Goal: Task Accomplishment & Management: Use online tool/utility

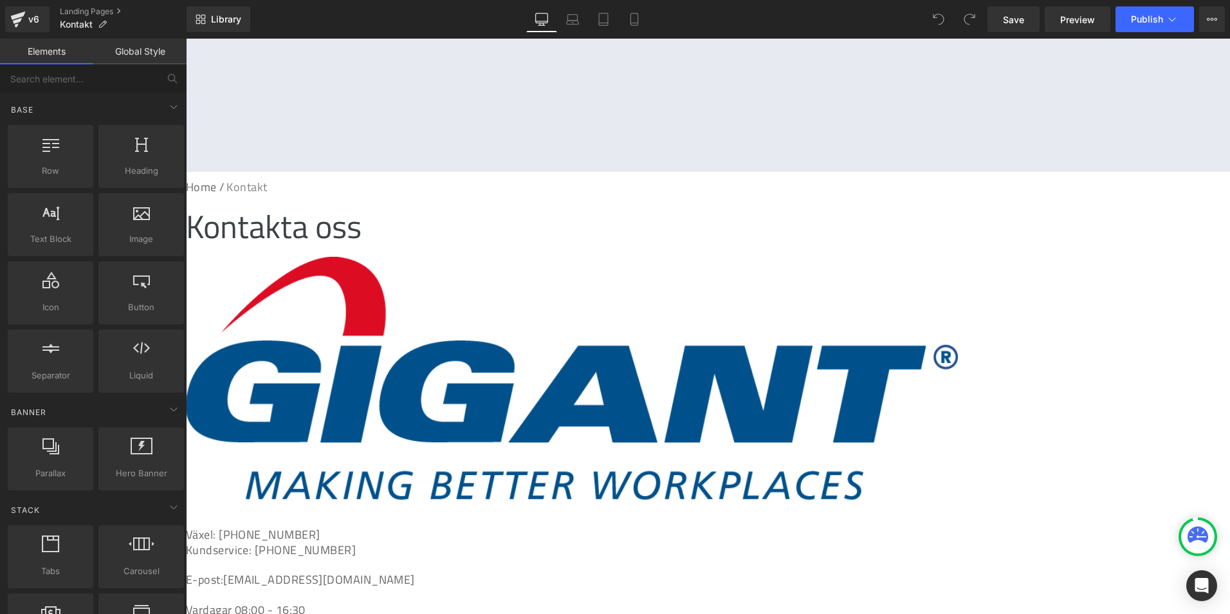
scroll to position [536, 0]
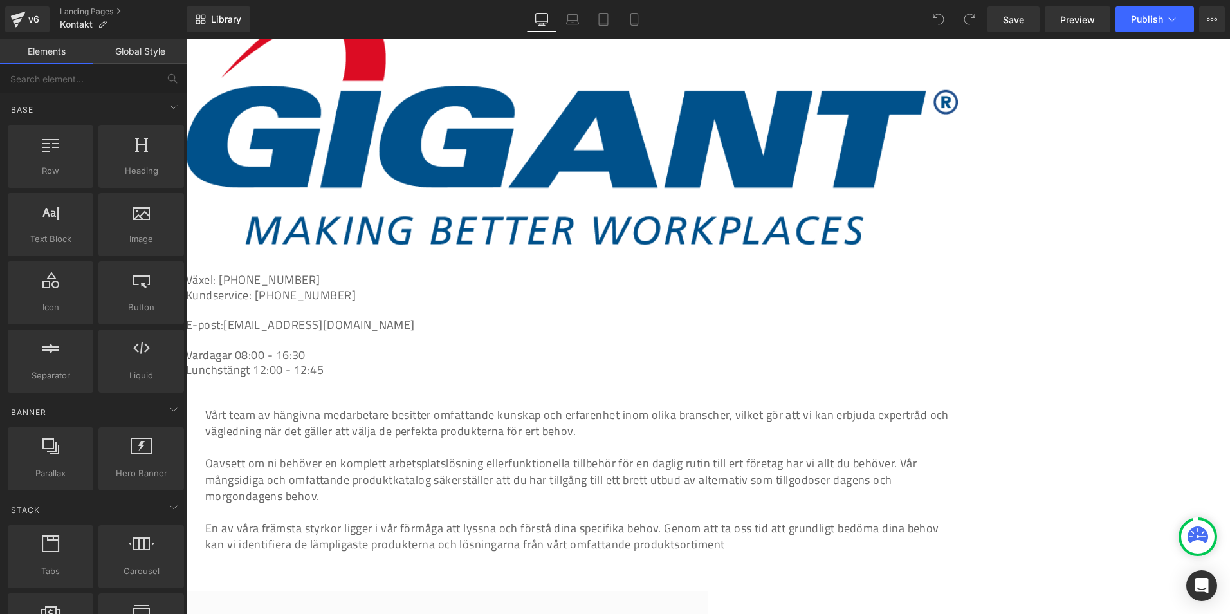
click at [386, 316] on link "[EMAIL_ADDRESS][DOMAIN_NAME]" at bounding box center [319, 324] width 192 height 17
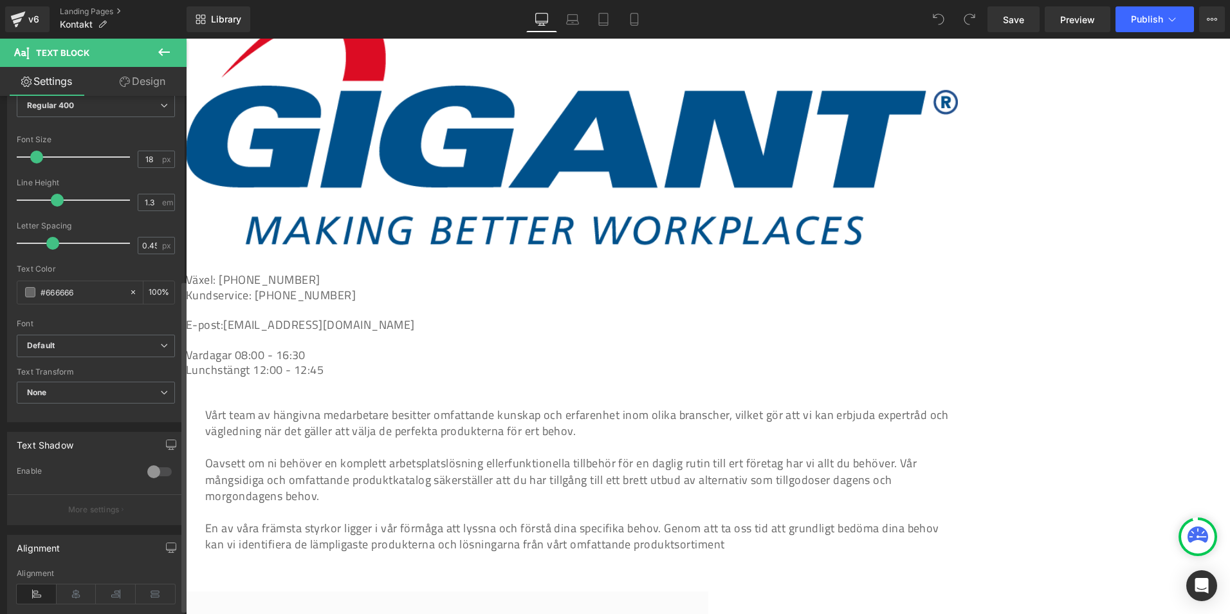
scroll to position [0, 0]
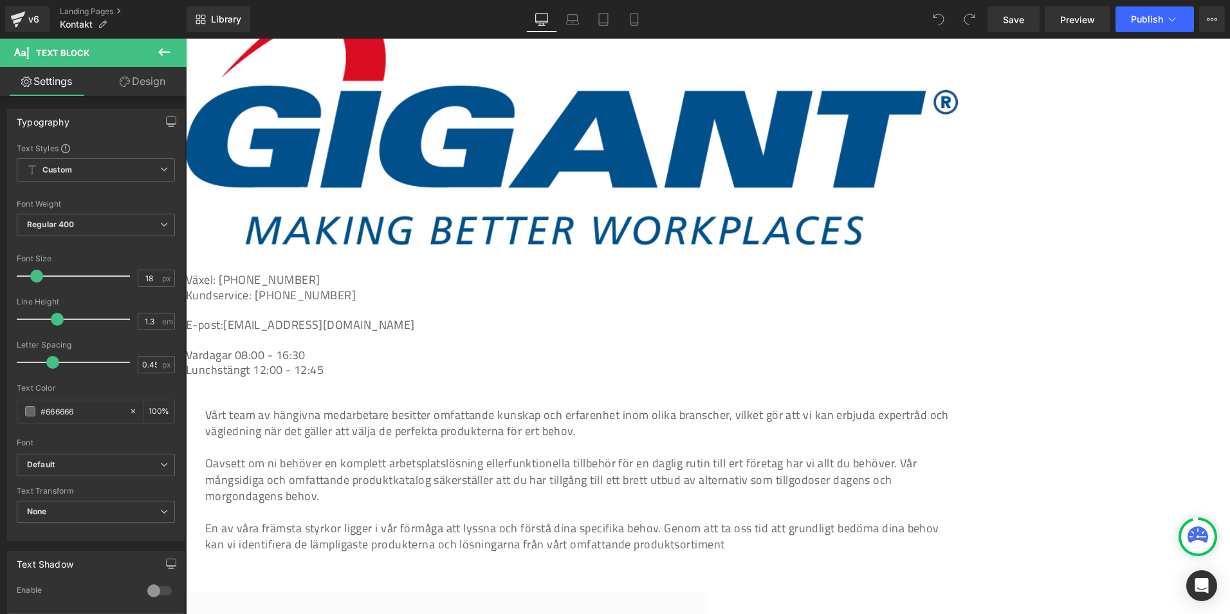
click at [143, 73] on link "Design" at bounding box center [142, 81] width 93 height 29
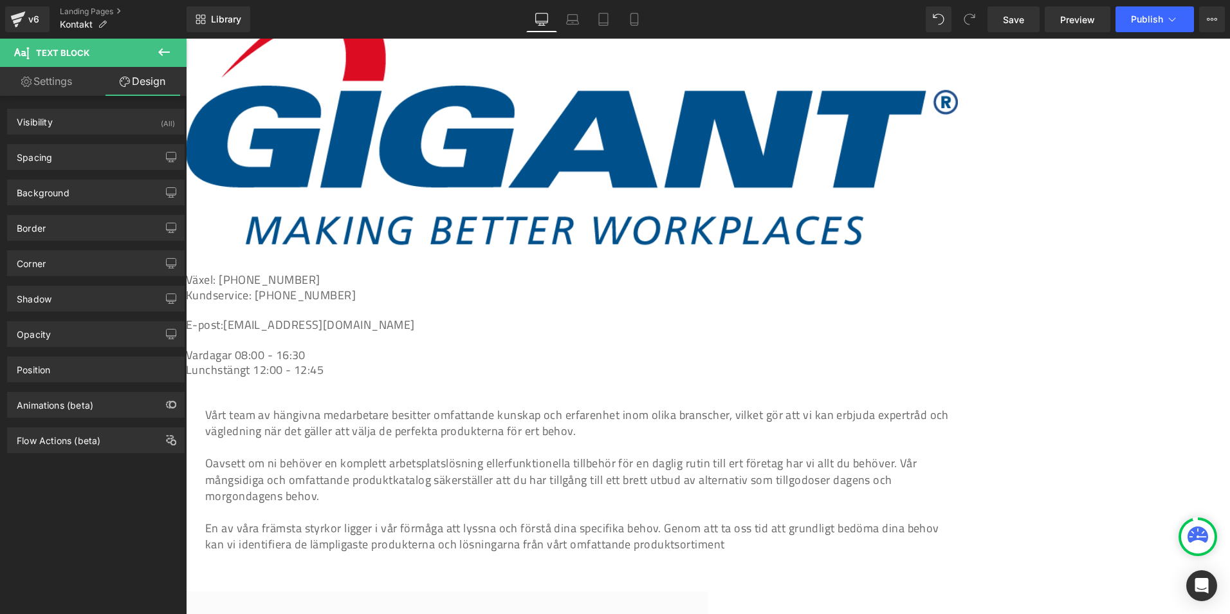
click at [186, 39] on span "Text Block" at bounding box center [186, 39] width 0 height 0
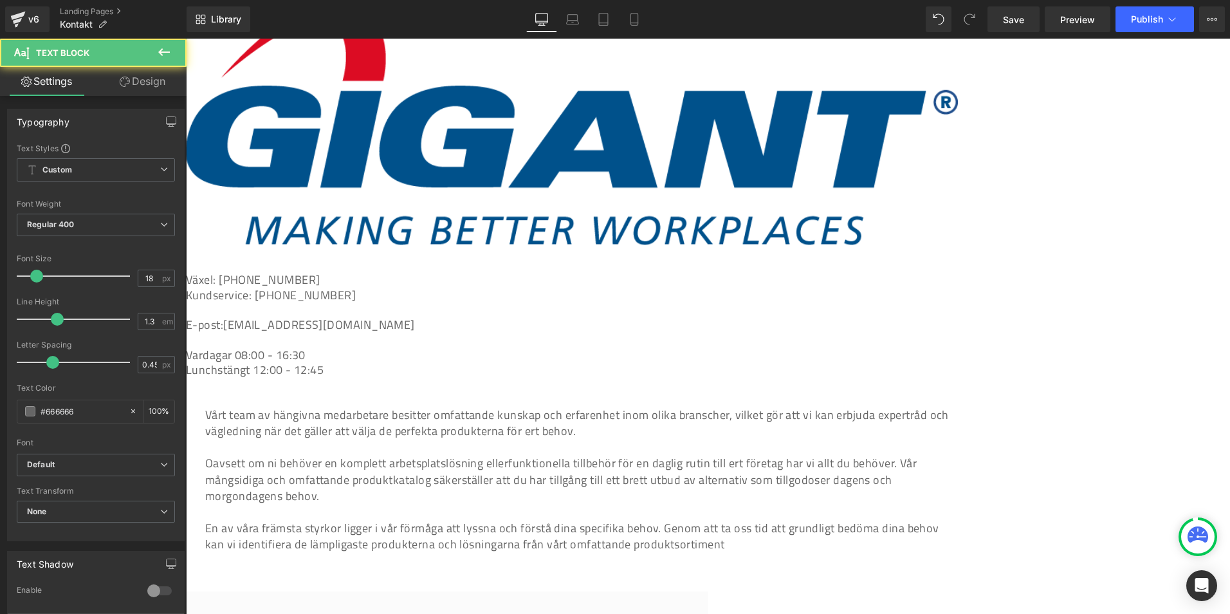
click at [382, 316] on link "[EMAIL_ADDRESS][DOMAIN_NAME]" at bounding box center [319, 324] width 192 height 17
click at [380, 316] on link "[EMAIL_ADDRESS][DOMAIN_NAME]" at bounding box center [319, 324] width 192 height 17
click at [351, 317] on p "E-post: gigant@gigant.se" at bounding box center [572, 324] width 772 height 15
click at [132, 89] on link "Design" at bounding box center [142, 81] width 93 height 29
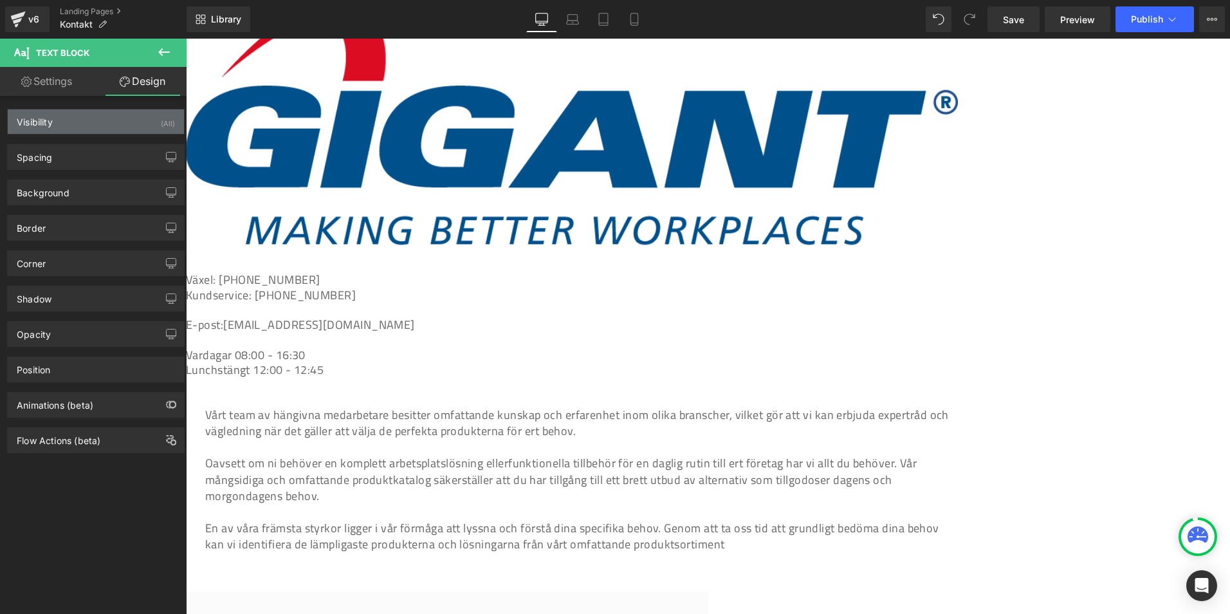
click at [116, 133] on div "Visibility (All)" at bounding box center [96, 121] width 176 height 24
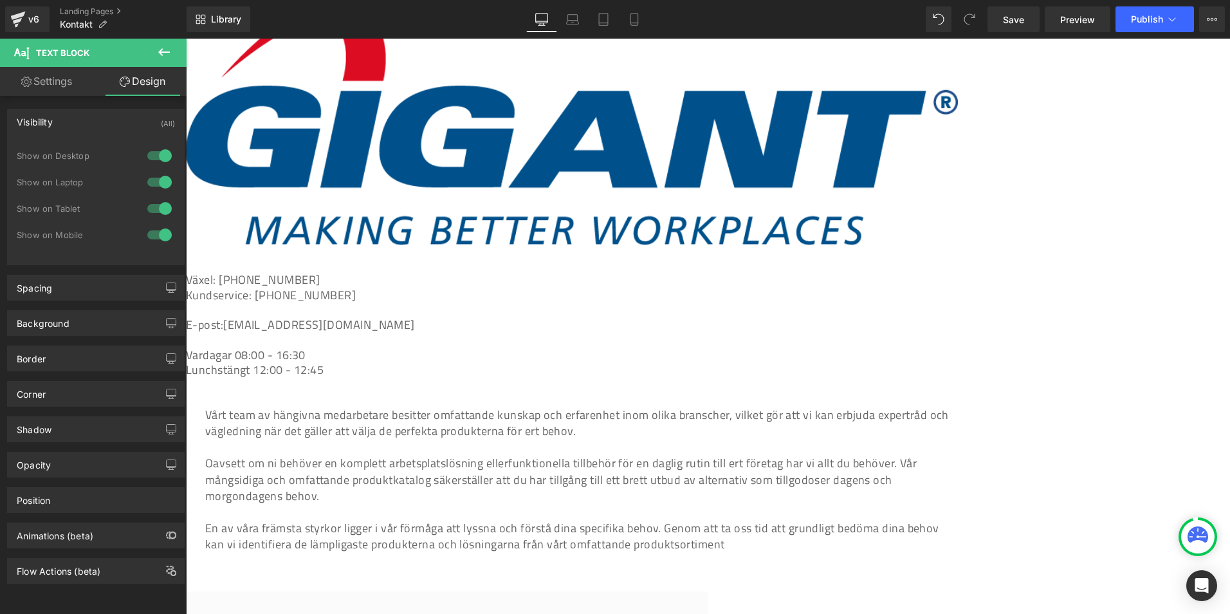
click at [116, 128] on div "Visibility (All)" at bounding box center [96, 121] width 176 height 24
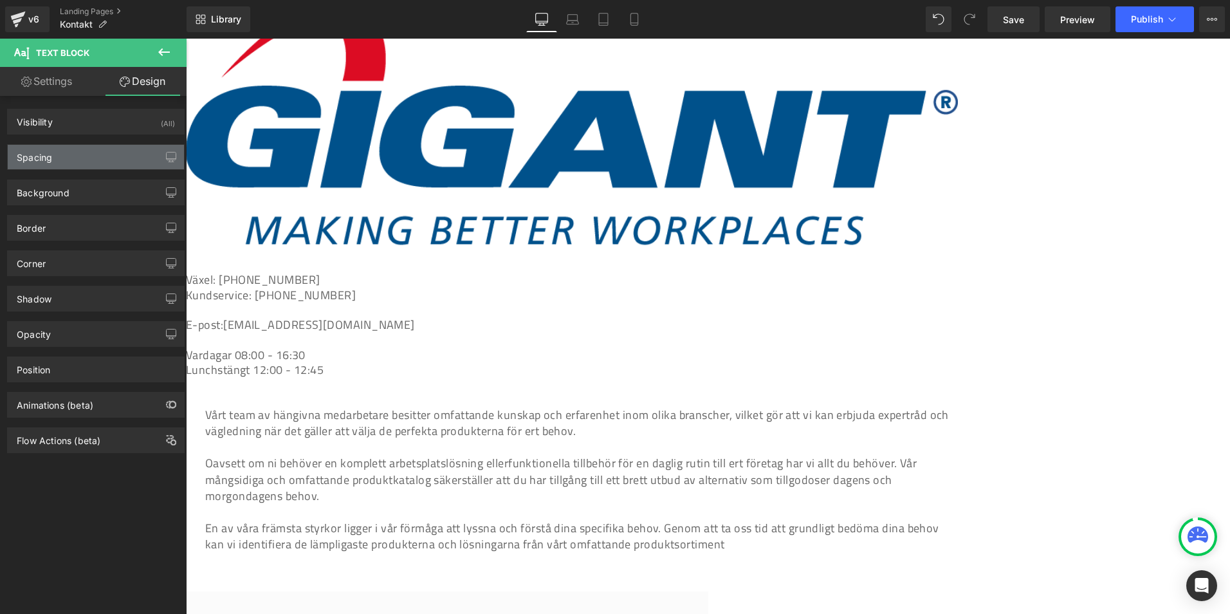
click at [112, 158] on div "Spacing" at bounding box center [96, 157] width 176 height 24
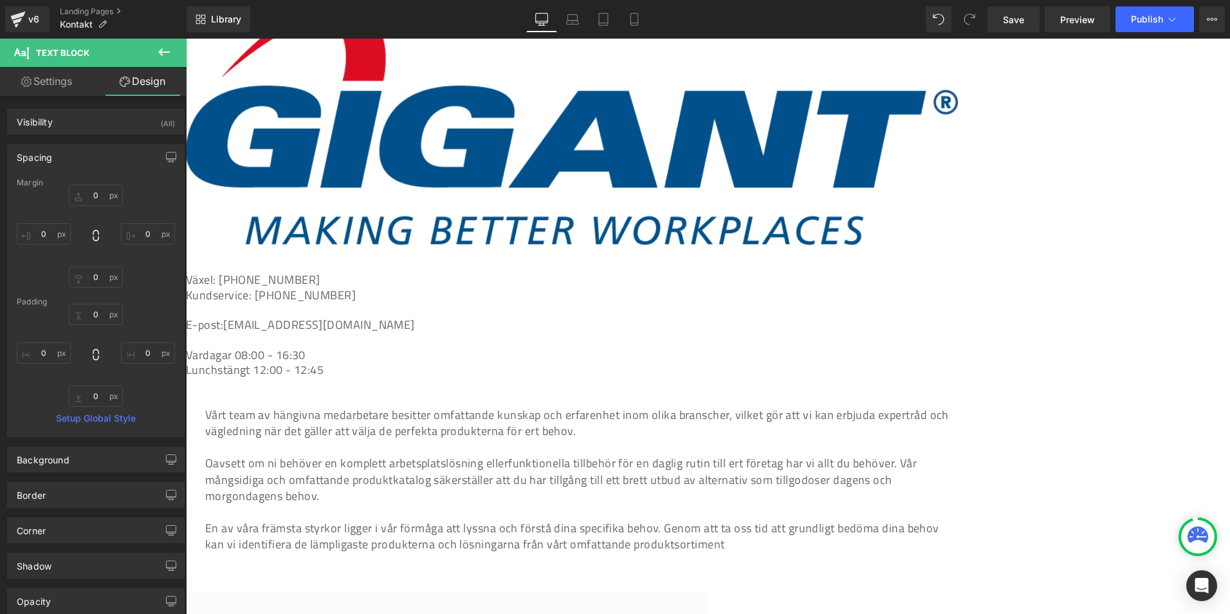
click at [112, 158] on div "Spacing" at bounding box center [96, 157] width 176 height 24
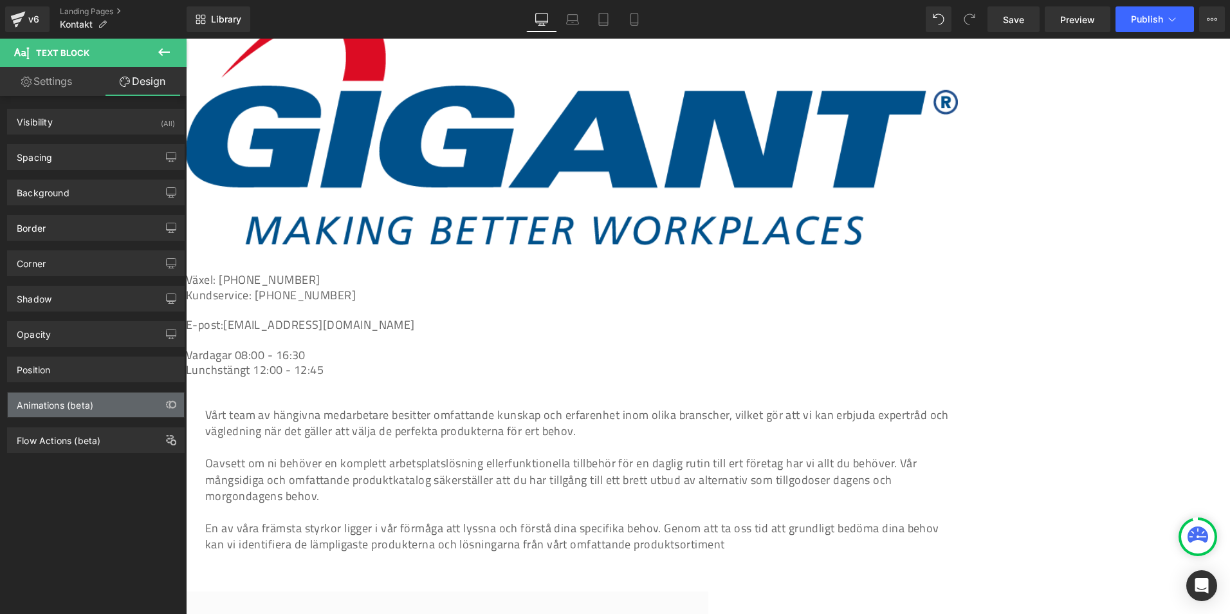
click at [89, 402] on div "Animations (beta)" at bounding box center [55, 401] width 77 height 18
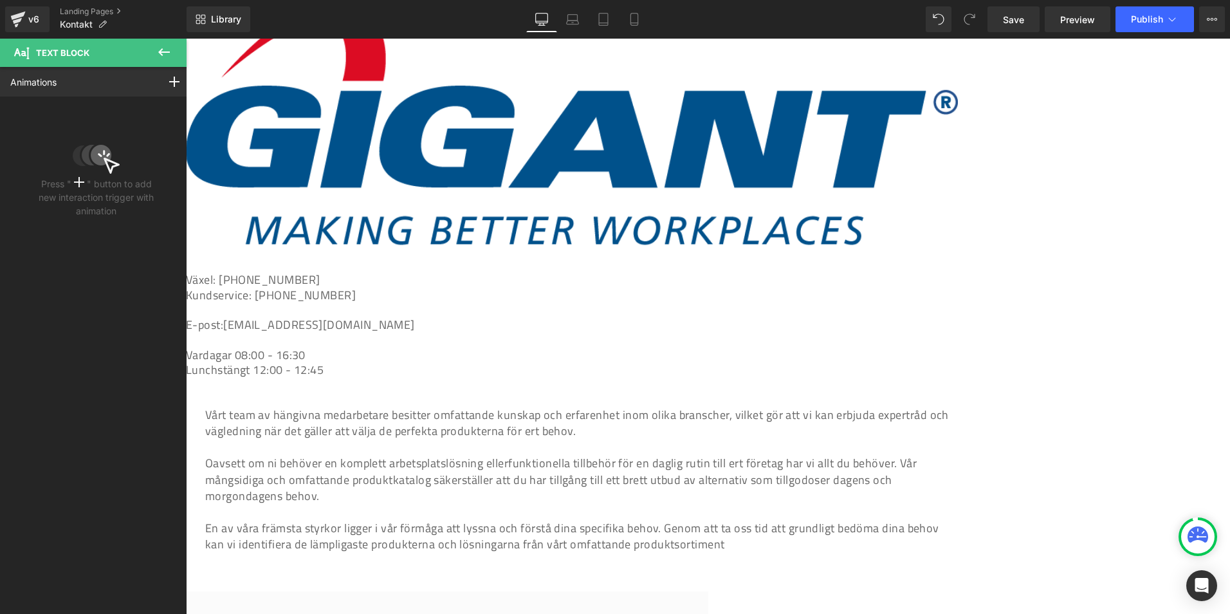
click at [164, 44] on icon at bounding box center [163, 51] width 15 height 15
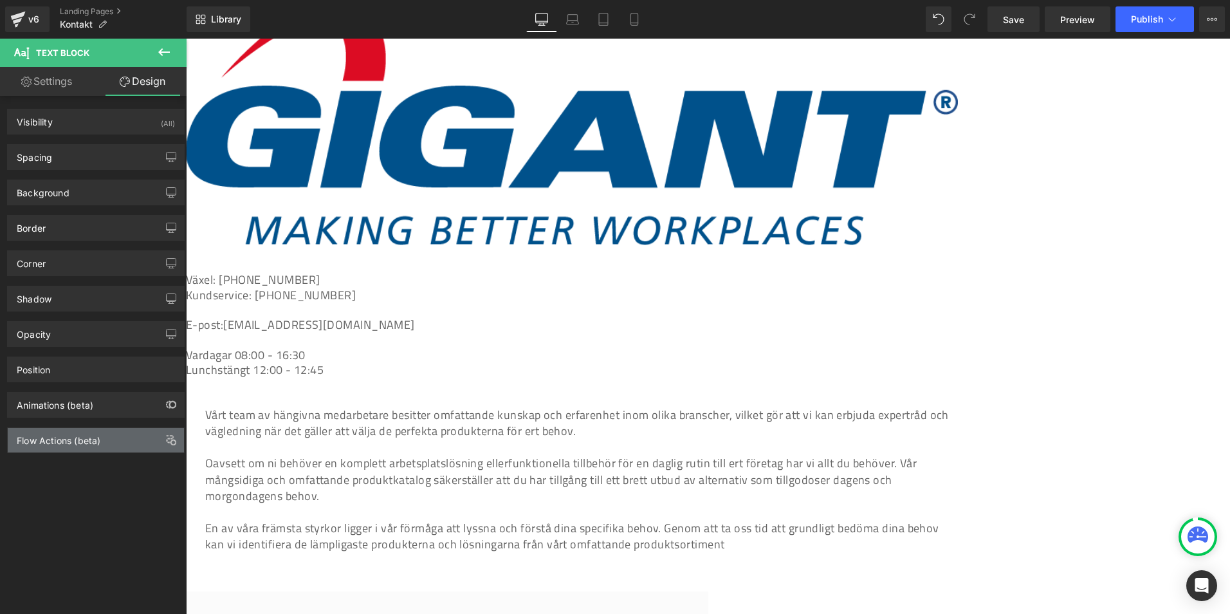
click at [89, 438] on div "Flow Actions (beta)" at bounding box center [59, 437] width 84 height 18
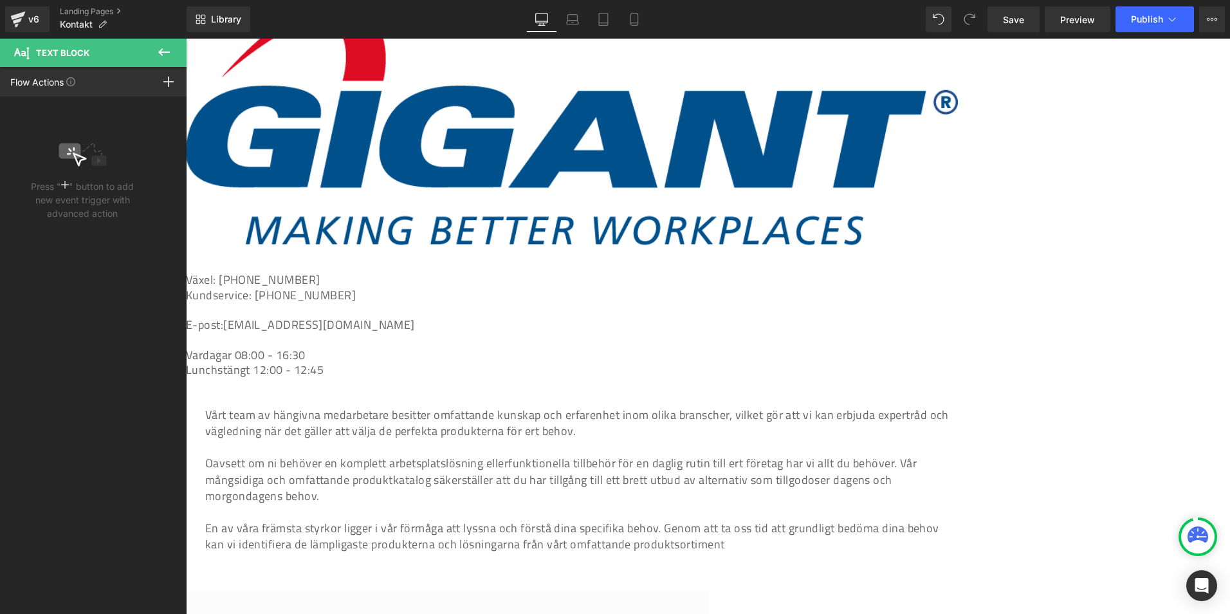
click at [170, 50] on icon at bounding box center [163, 51] width 15 height 15
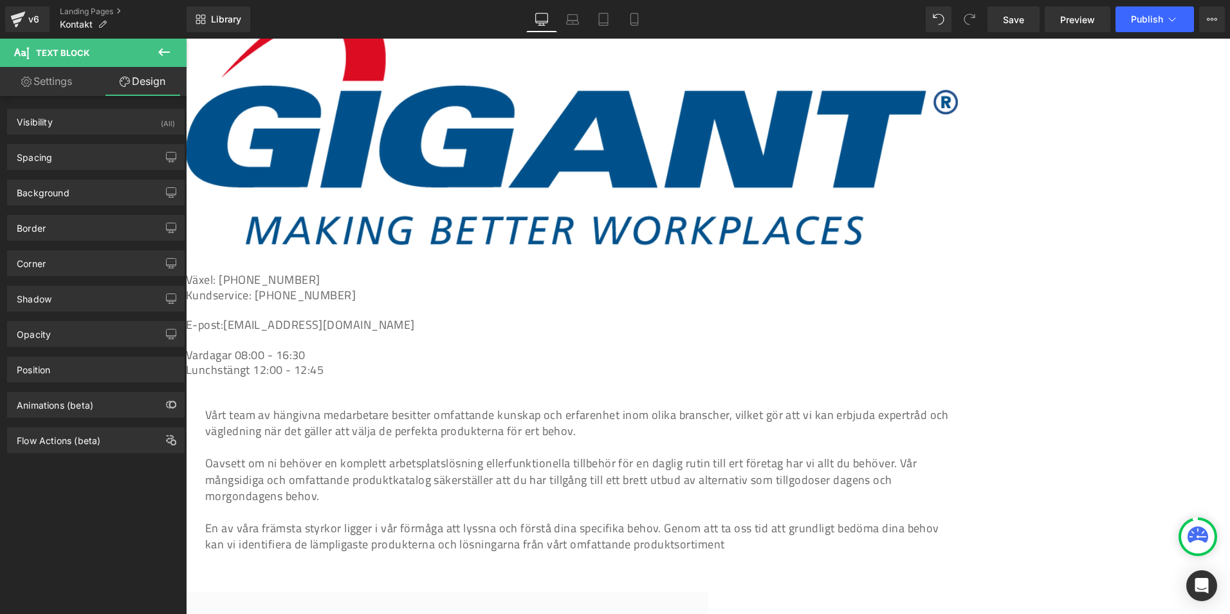
click at [186, 39] on link at bounding box center [186, 39] width 0 height 0
click at [460, 302] on p at bounding box center [572, 309] width 772 height 15
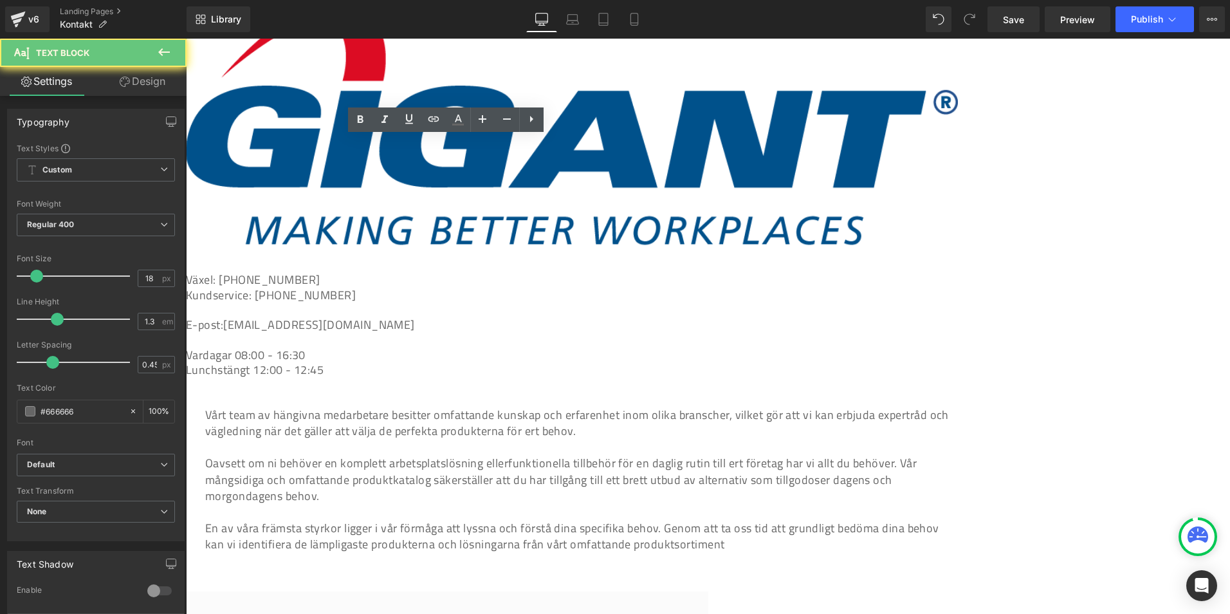
click at [436, 302] on p at bounding box center [572, 309] width 772 height 15
click at [415, 316] on link "[EMAIL_ADDRESS][DOMAIN_NAME]" at bounding box center [319, 324] width 192 height 17
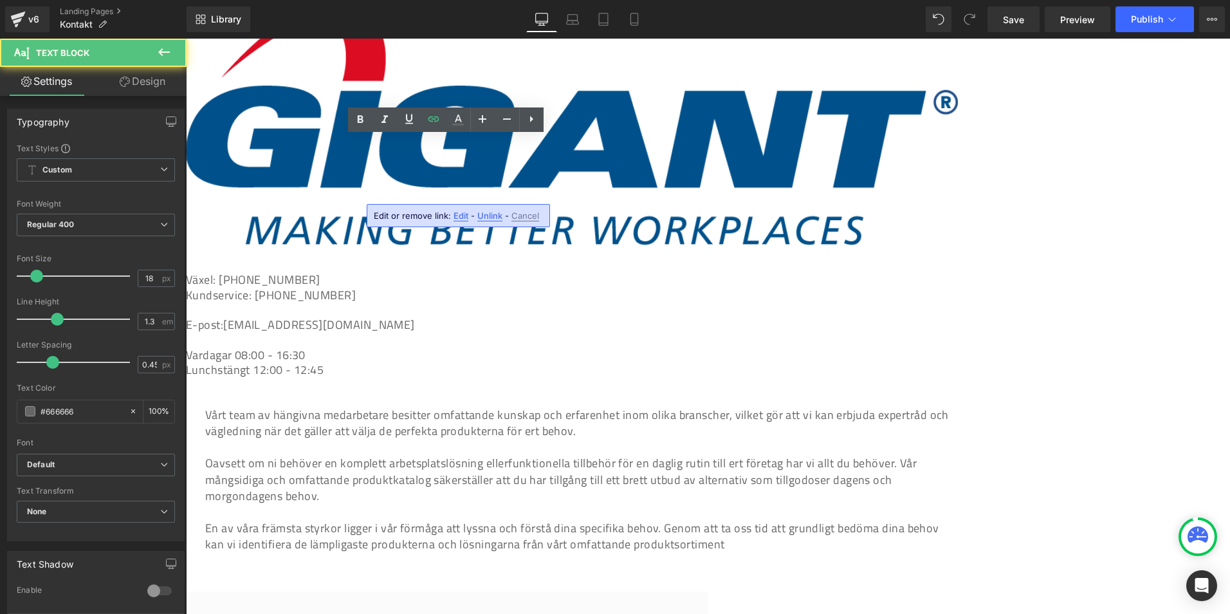
click at [432, 288] on p "Kundservice: 0322-60 68 50" at bounding box center [572, 295] width 772 height 15
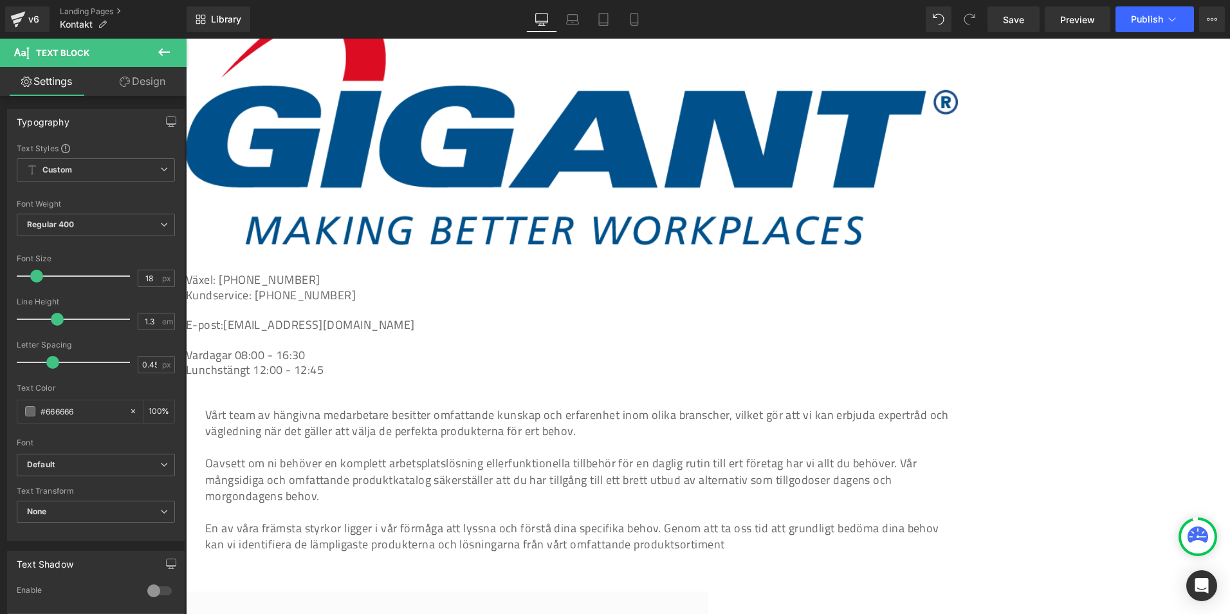
click at [420, 288] on p "Kundservice: 0322-60 68 50" at bounding box center [572, 295] width 772 height 15
drag, startPoint x: 442, startPoint y: 138, endPoint x: 360, endPoint y: 137, distance: 82.4
click at [360, 272] on p "Växel: 0322-60 68 00" at bounding box center [572, 279] width 772 height 15
copy p "[PHONE_NUMBER]"
click at [447, 288] on p "Kundservice: 0322-60 68 50" at bounding box center [572, 295] width 772 height 15
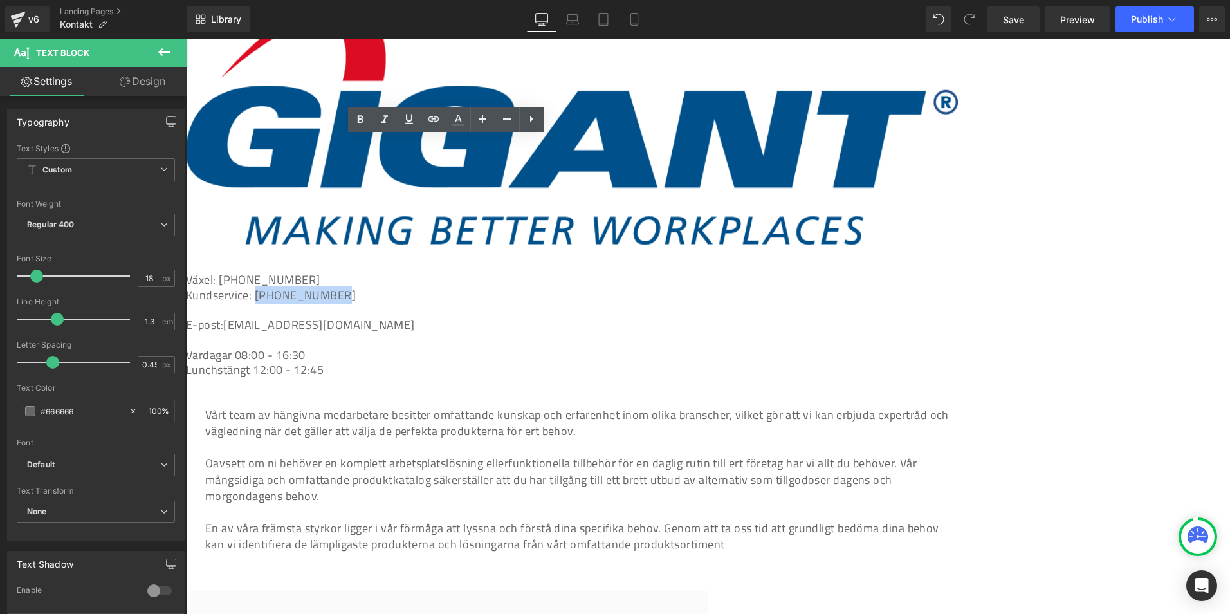
drag, startPoint x: 486, startPoint y: 160, endPoint x: 394, endPoint y: 155, distance: 92.8
click at [394, 288] on p "Kundservice: 0322-60 68 50" at bounding box center [572, 295] width 772 height 15
copy p "[PHONE_NUMBER]"
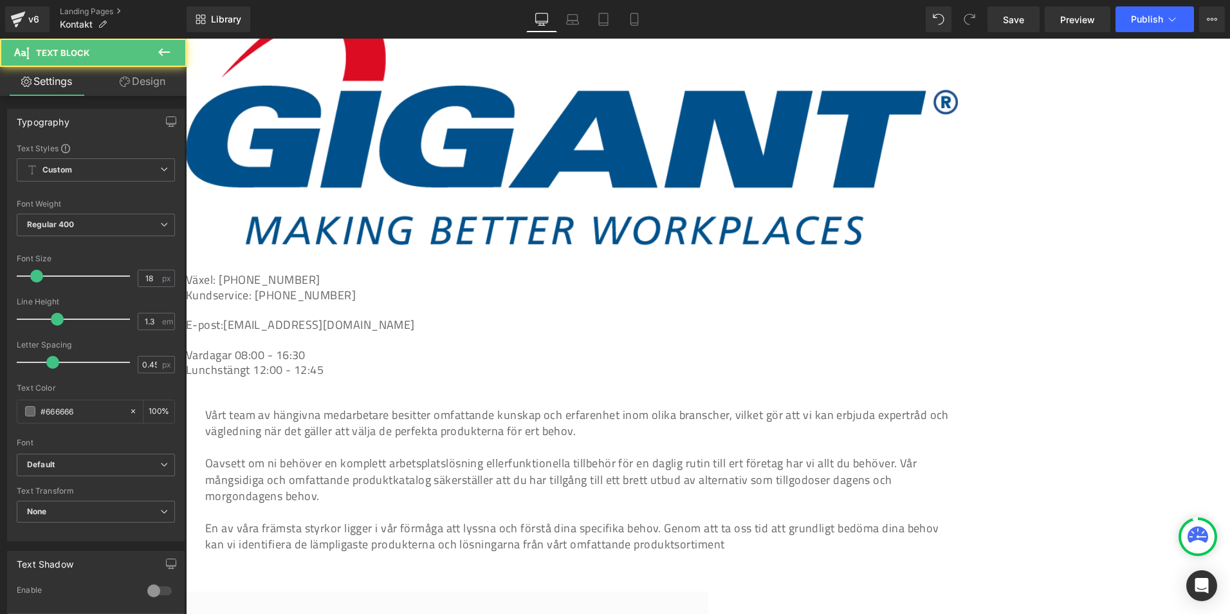
click at [497, 317] on p "E-post: gigant@gigant.se" at bounding box center [572, 324] width 772 height 15
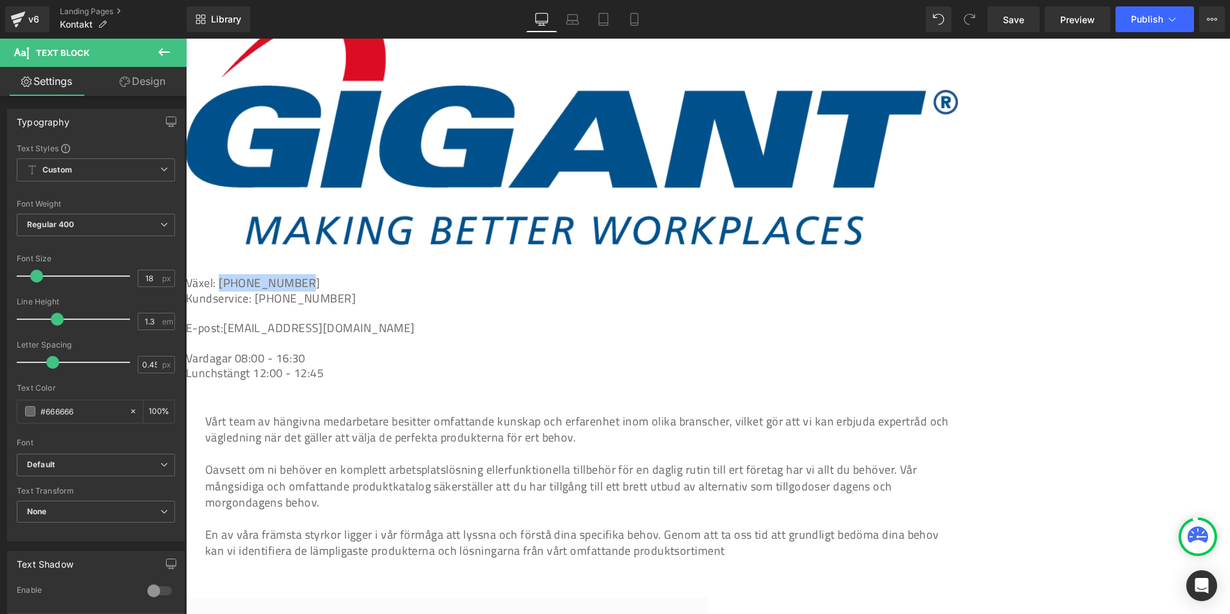
drag, startPoint x: 461, startPoint y: 143, endPoint x: 362, endPoint y: 136, distance: 99.3
click at [362, 275] on p "Växel: 0322-60 68 00" at bounding box center [572, 282] width 772 height 15
click at [442, 124] on link at bounding box center [433, 119] width 24 height 24
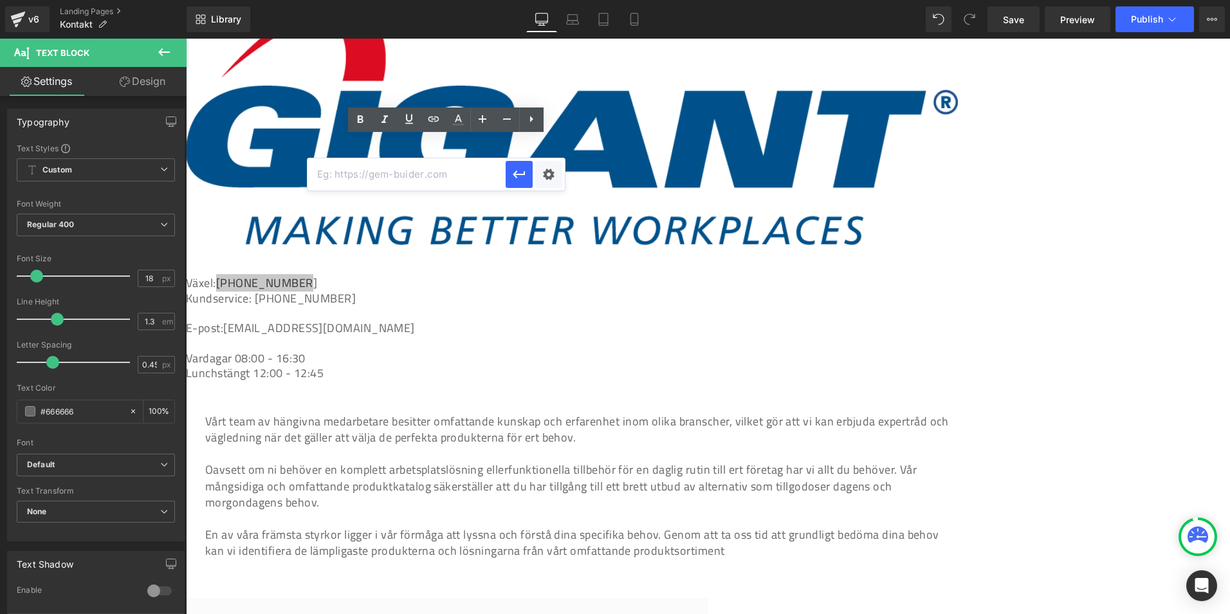
click at [407, 175] on input "text" at bounding box center [407, 174] width 198 height 32
paste input "tel:0322606800"
type input "tel:0322606800"
click at [306, 349] on span "Vardagar 08:00 - 16:30" at bounding box center [246, 357] width 120 height 17
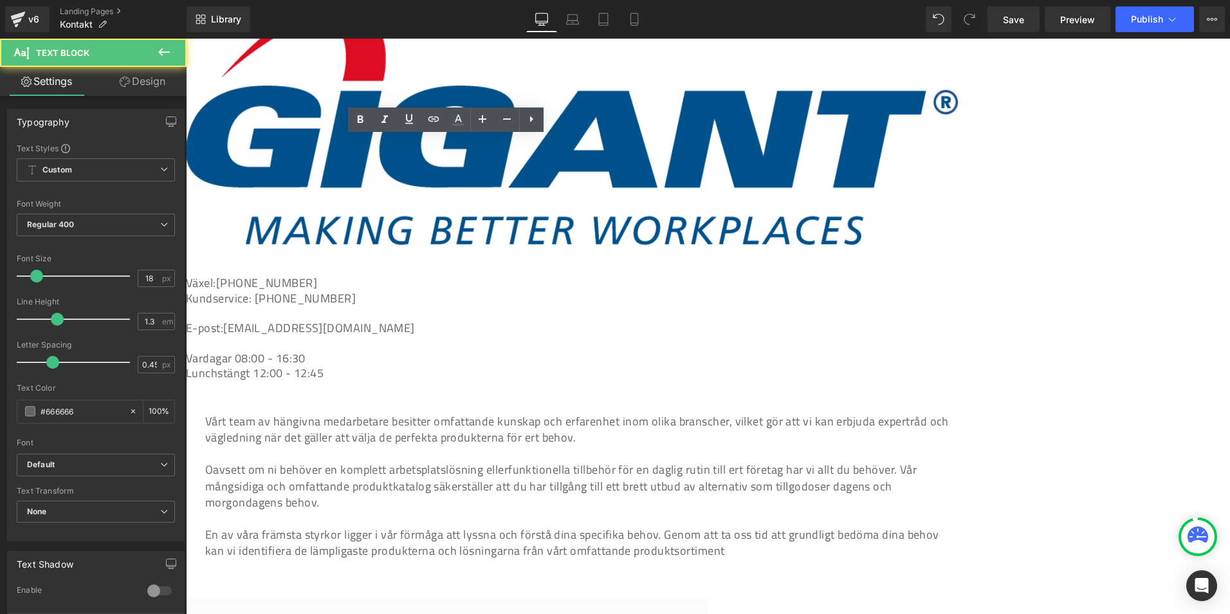
click at [410, 275] on p "Växel: 0322-60 68 00" at bounding box center [572, 282] width 772 height 15
click at [448, 275] on p "Växel: 0322-60 68 00" at bounding box center [572, 282] width 772 height 15
click at [407, 319] on link "[EMAIL_ADDRESS][DOMAIN_NAME]" at bounding box center [319, 327] width 192 height 17
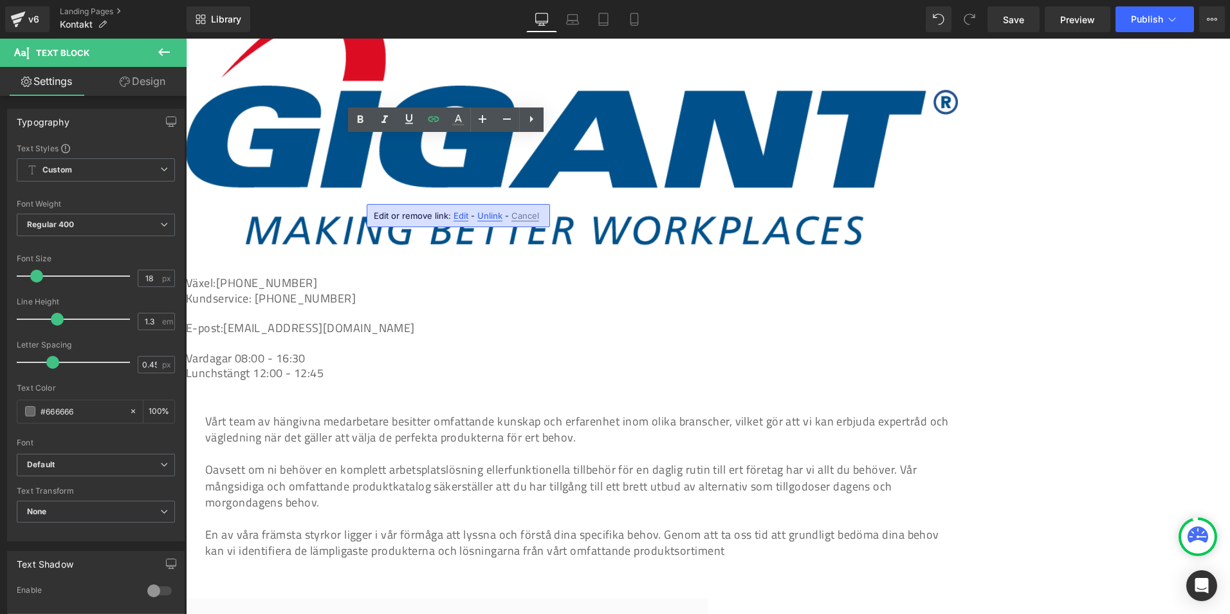
click at [407, 306] on p at bounding box center [572, 313] width 772 height 15
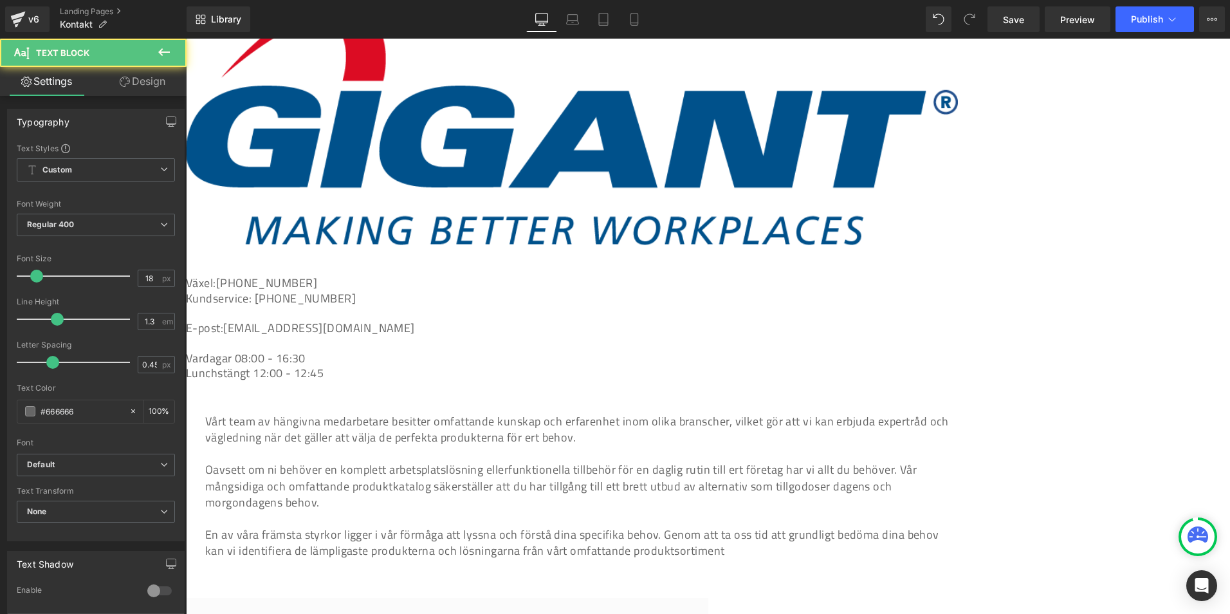
click at [426, 275] on p "Växel: 0322-60 68 00" at bounding box center [572, 282] width 772 height 15
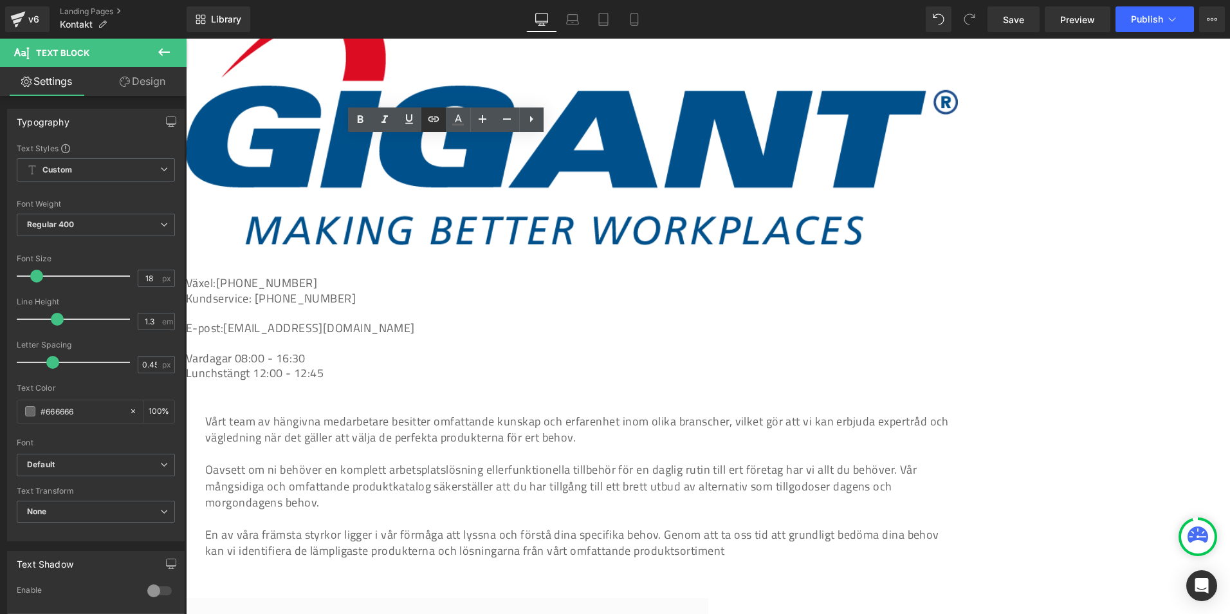
click at [432, 117] on icon at bounding box center [433, 118] width 11 height 5
click at [429, 187] on input "tel:0322606800" at bounding box center [407, 189] width 198 height 32
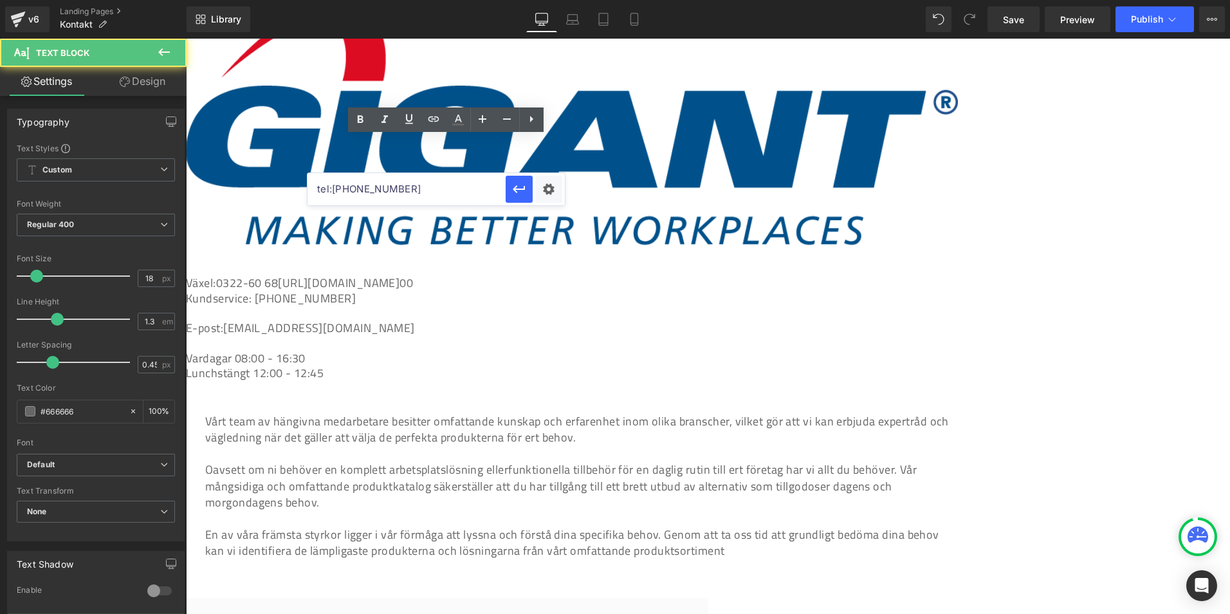
click at [456, 275] on p "Växel: 0322-60 68 https://gem-3910432.net 00" at bounding box center [572, 282] width 772 height 15
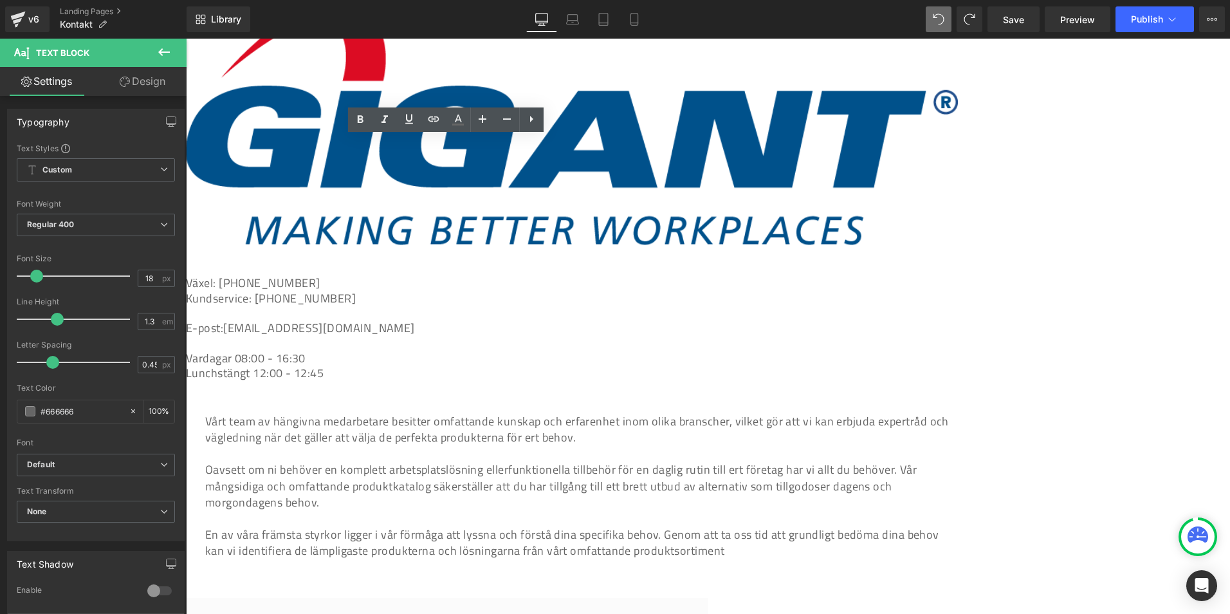
click at [418, 275] on p "Växel: 0322-60 68 00" at bounding box center [572, 282] width 772 height 15
click at [416, 275] on p "Växel: 0322-60 68 00" at bounding box center [572, 282] width 772 height 15
drag, startPoint x: 437, startPoint y: 143, endPoint x: 362, endPoint y: 149, distance: 75.5
click at [362, 275] on p "Växel: 0322-60 68 00" at bounding box center [572, 282] width 772 height 15
click at [431, 112] on icon at bounding box center [433, 118] width 15 height 15
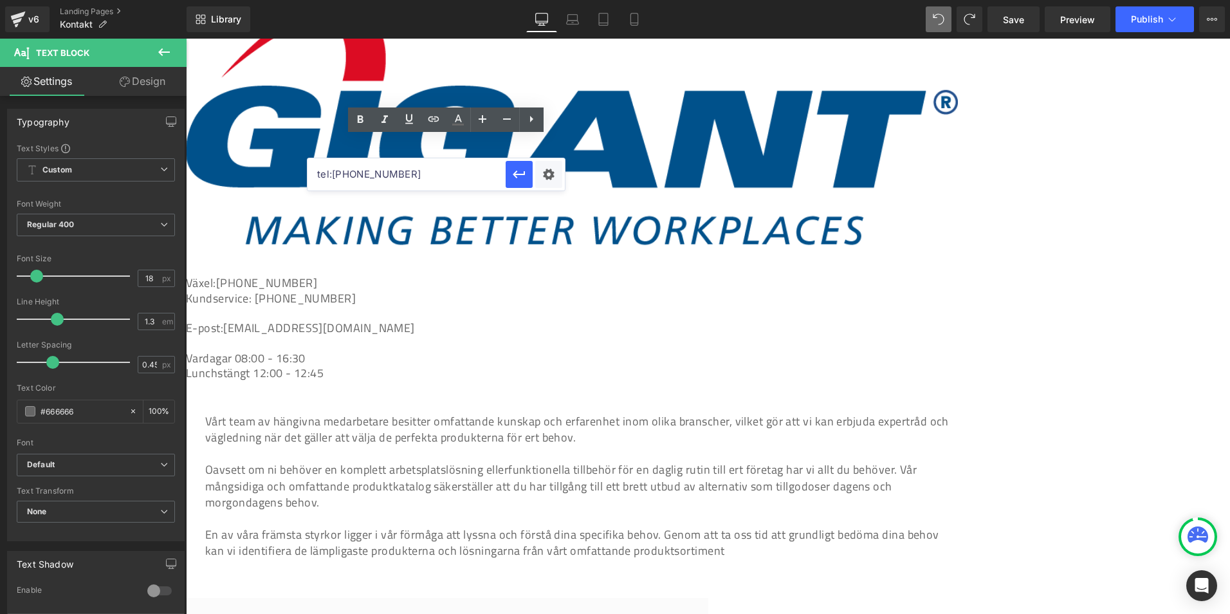
click at [430, 162] on input "tel:0322606800" at bounding box center [407, 174] width 198 height 32
paste input "tel:0322606800"
type input "tel:0322606800"
click at [510, 174] on button "button" at bounding box center [519, 174] width 27 height 27
click at [439, 275] on p "Växel: 0322-60 68 00" at bounding box center [572, 282] width 772 height 15
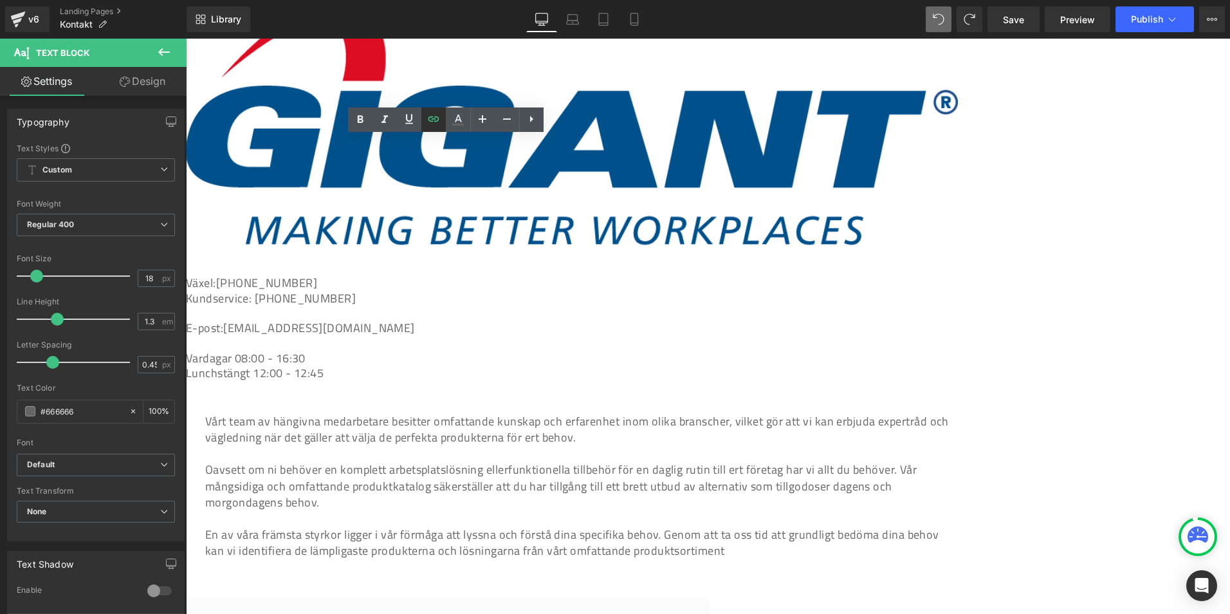
click at [430, 115] on icon at bounding box center [433, 118] width 15 height 15
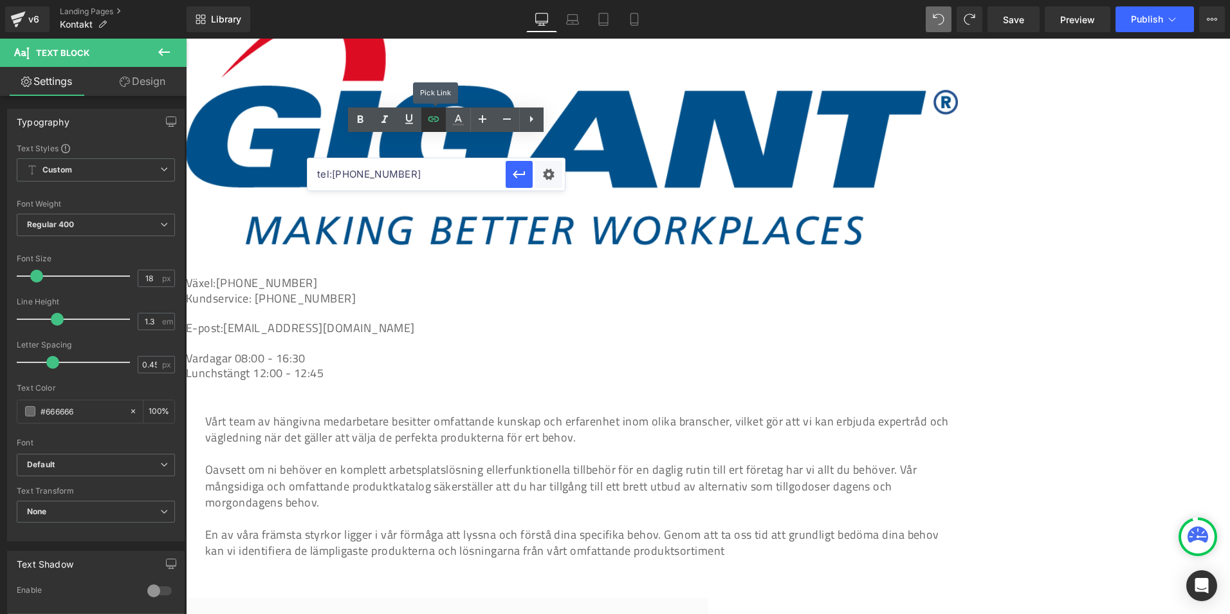
click at [430, 115] on icon at bounding box center [433, 118] width 15 height 15
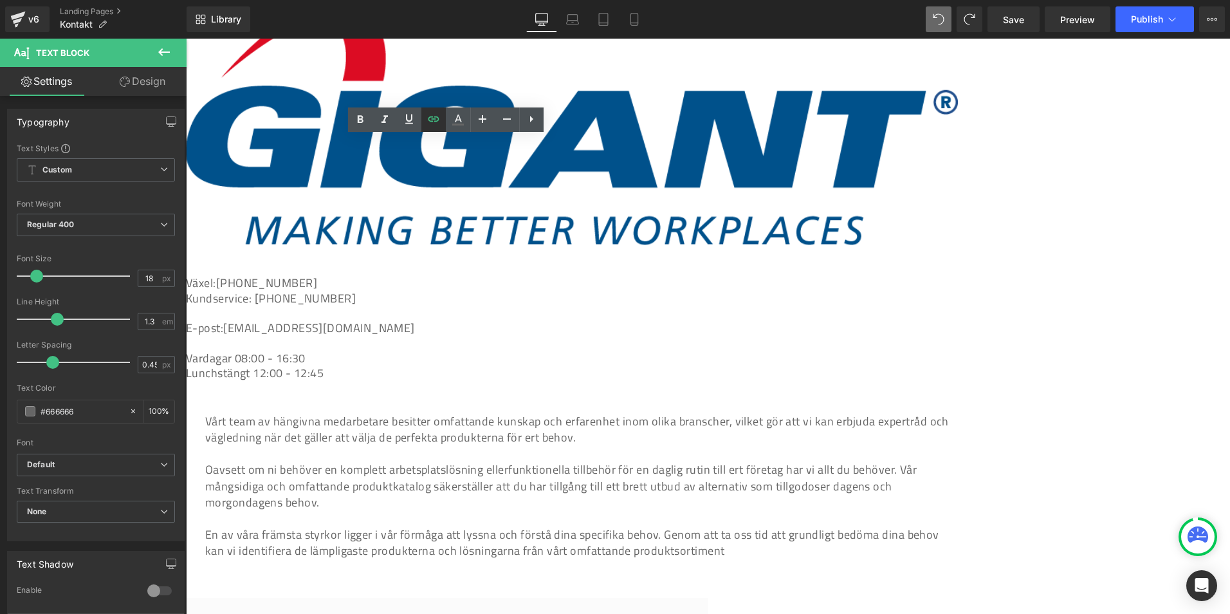
click at [437, 125] on icon at bounding box center [433, 118] width 15 height 15
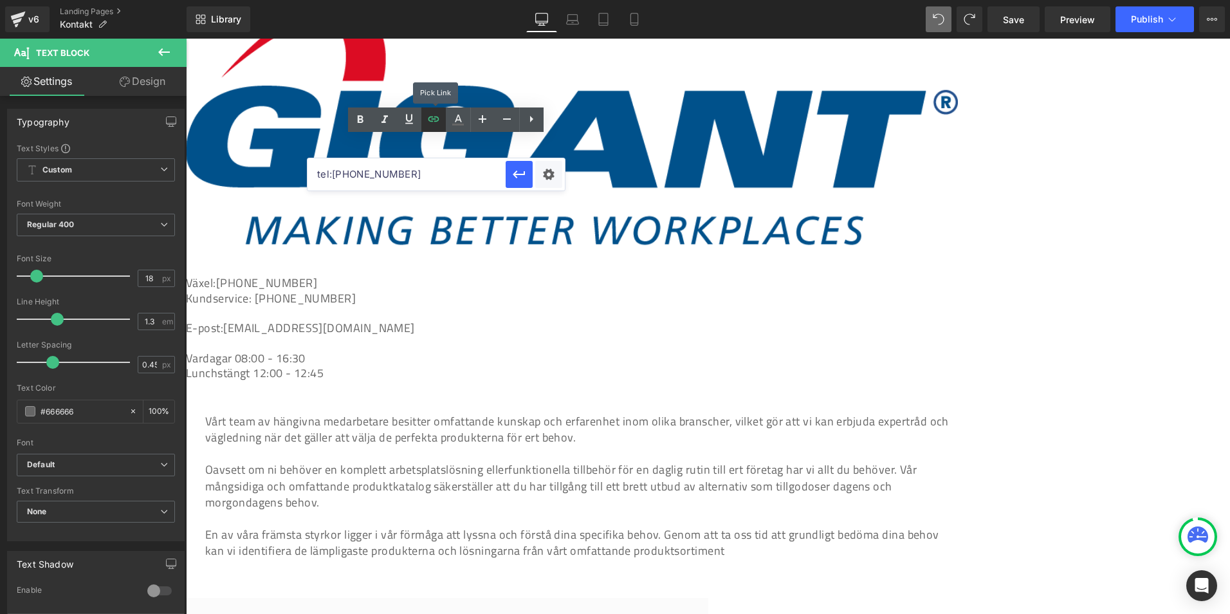
click at [437, 125] on icon at bounding box center [433, 118] width 15 height 15
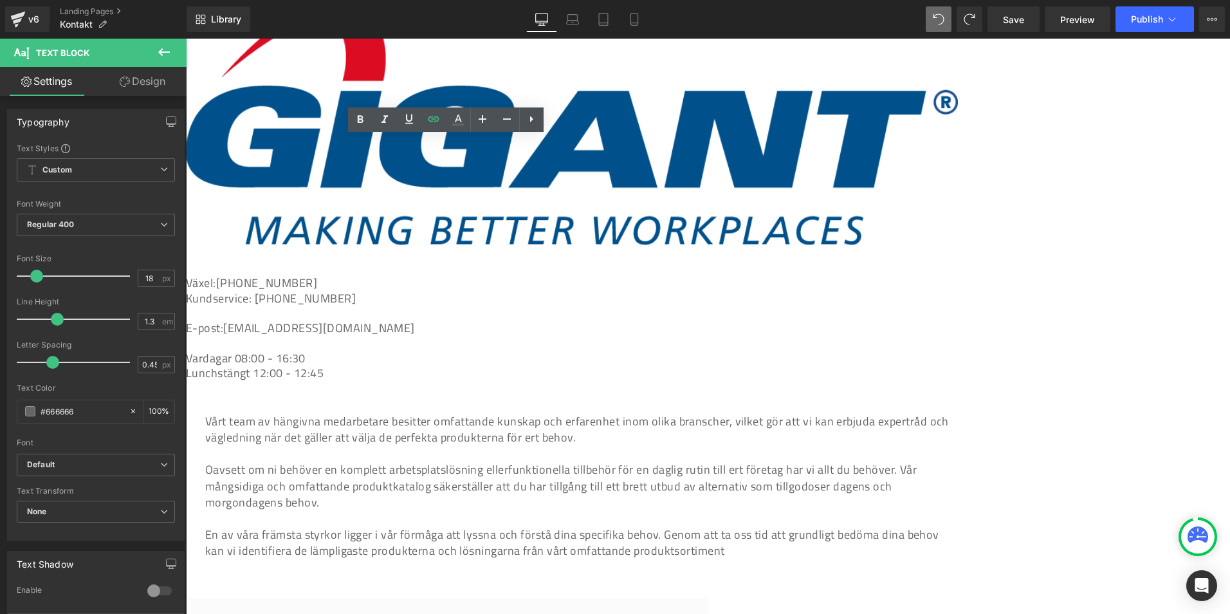
click at [440, 306] on p at bounding box center [572, 313] width 772 height 15
click at [398, 275] on p "Växel: 0322-60 68 00" at bounding box center [572, 282] width 772 height 15
click at [438, 125] on icon at bounding box center [433, 118] width 15 height 15
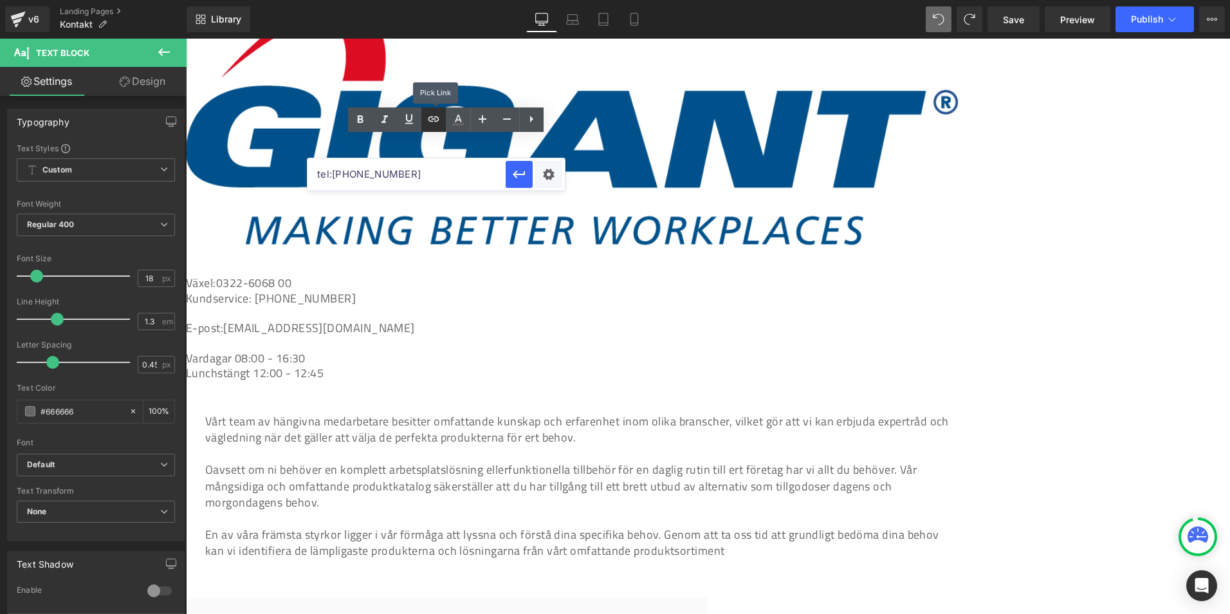
click at [438, 125] on icon at bounding box center [433, 118] width 15 height 15
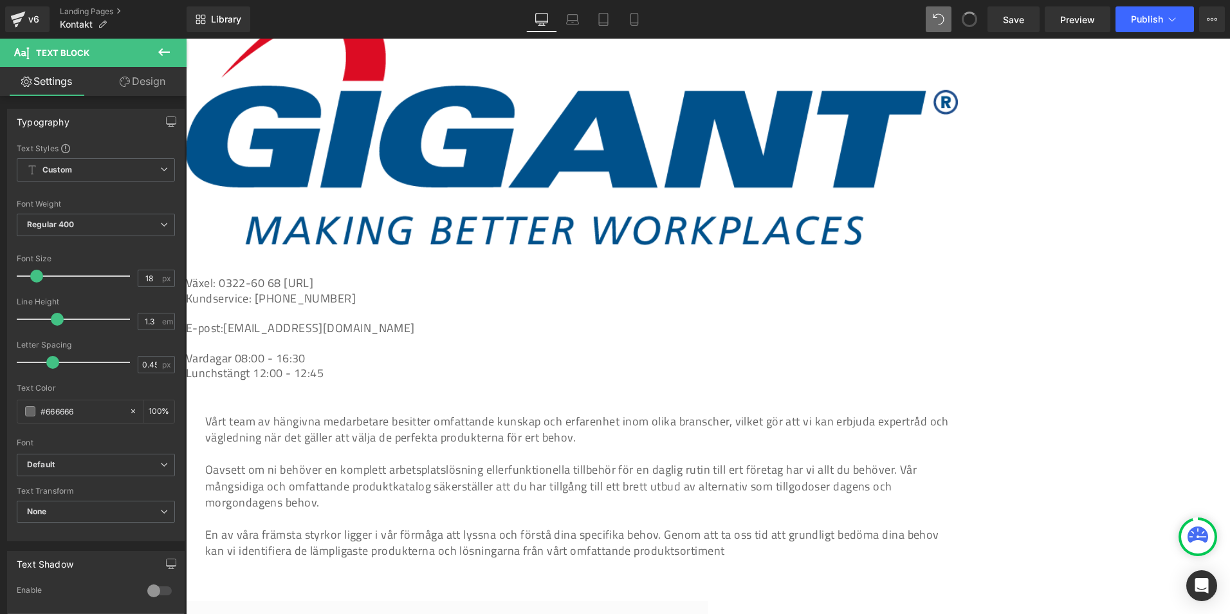
click at [966, 20] on span at bounding box center [969, 19] width 15 height 15
click at [371, 291] on p "Kundservice: 0322-60 68 50" at bounding box center [572, 298] width 772 height 15
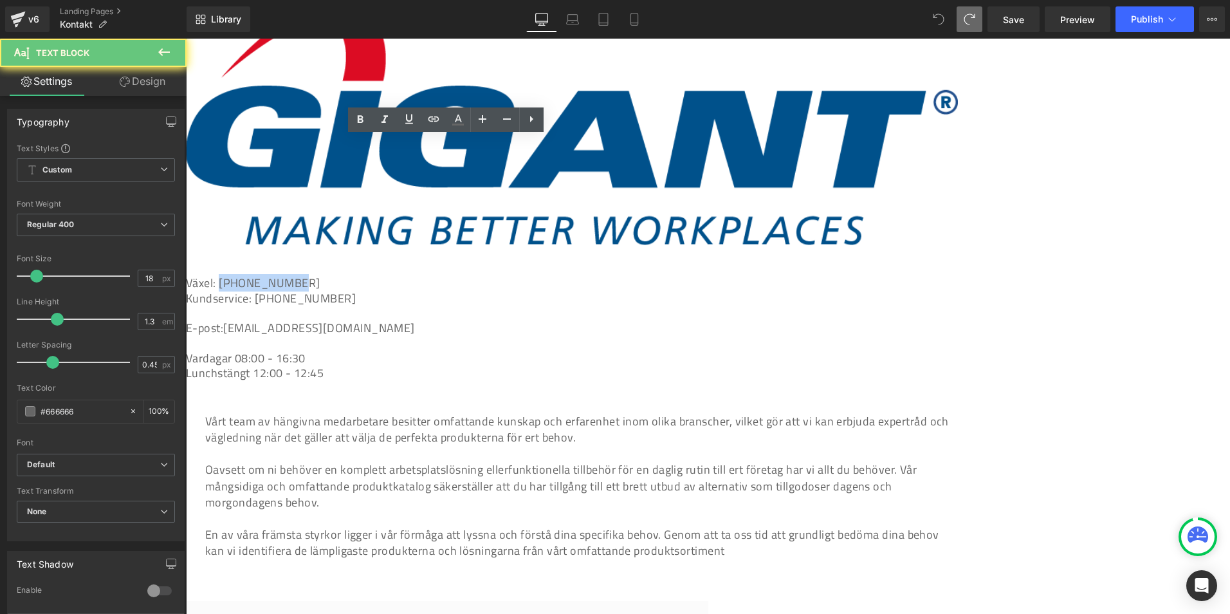
drag, startPoint x: 434, startPoint y: 147, endPoint x: 363, endPoint y: 147, distance: 71.4
click at [363, 275] on p "Växel: 0322-60 68 00" at bounding box center [572, 282] width 772 height 15
click at [443, 275] on p "Växel: 0322-60 68 00" at bounding box center [572, 282] width 772 height 15
drag, startPoint x: 452, startPoint y: 145, endPoint x: 361, endPoint y: 147, distance: 90.7
click at [361, 275] on p "Växel: 0322-60 68 00" at bounding box center [572, 282] width 772 height 15
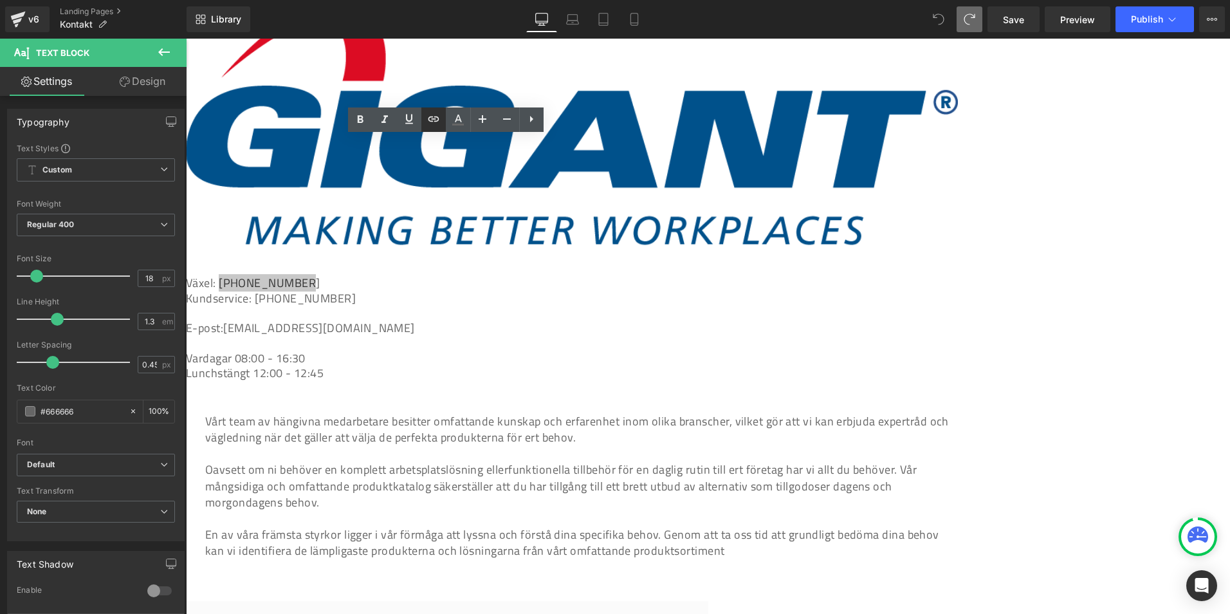
click at [426, 118] on icon at bounding box center [433, 118] width 15 height 15
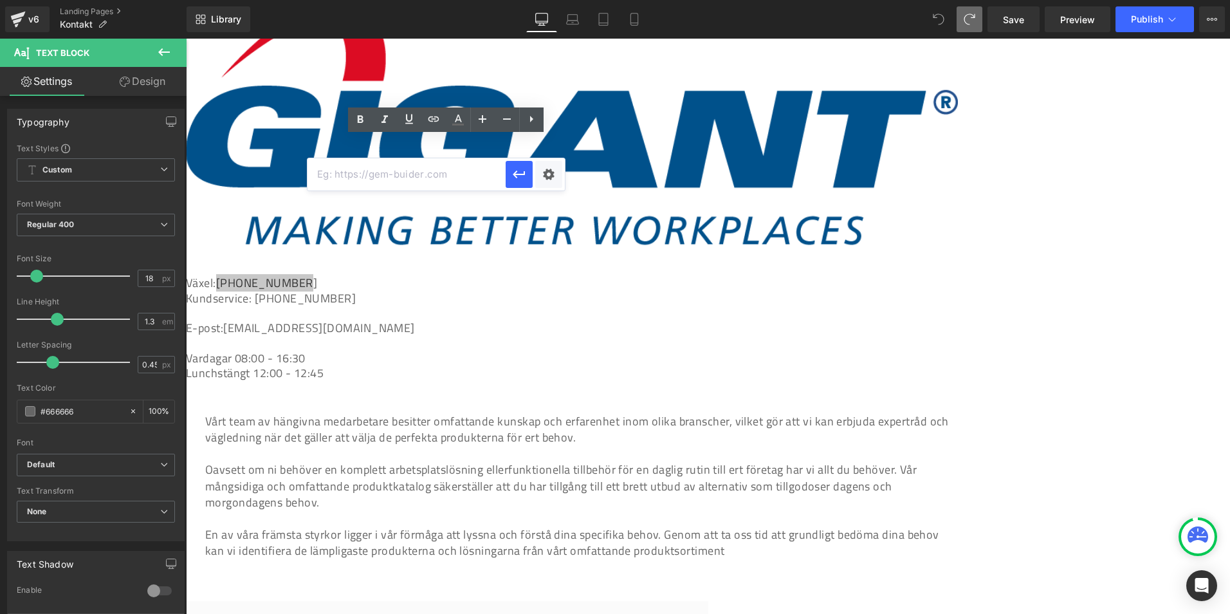
click at [464, 176] on input "text" at bounding box center [407, 174] width 198 height 32
paste input "tel:0322606800"
type input "tel:0322606800"
click at [520, 179] on icon "button" at bounding box center [518, 174] width 15 height 15
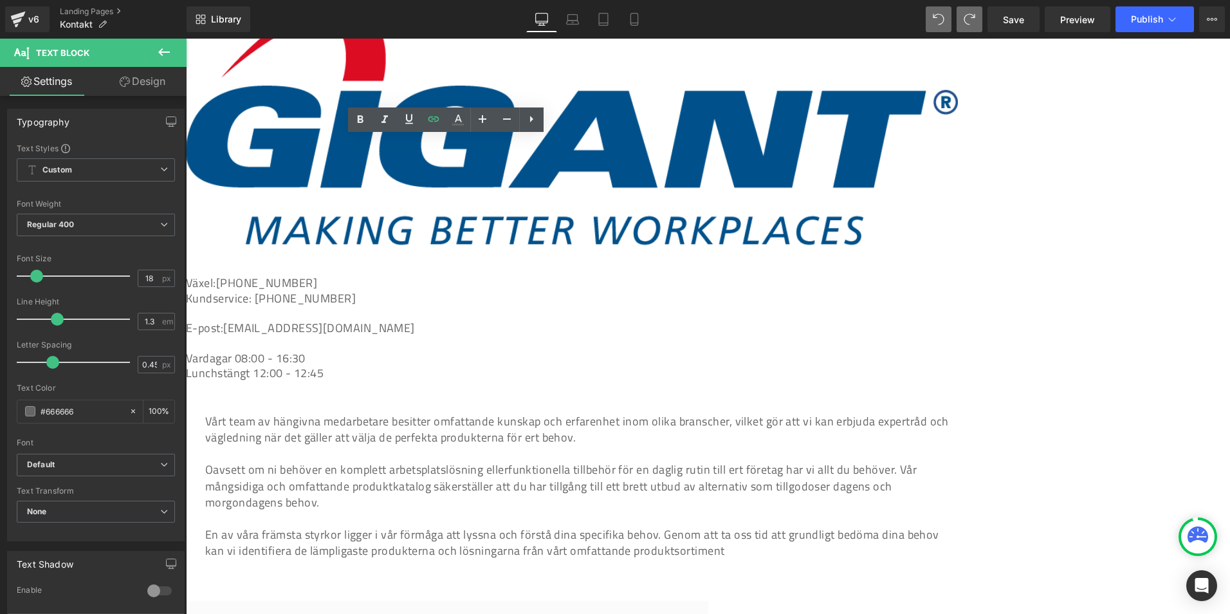
click at [436, 306] on p at bounding box center [572, 313] width 772 height 15
drag, startPoint x: 443, startPoint y: 144, endPoint x: 360, endPoint y: 145, distance: 83.6
click at [360, 275] on p "Växel: 0322-60 68 00" at bounding box center [572, 282] width 772 height 15
click at [428, 121] on icon at bounding box center [433, 118] width 15 height 15
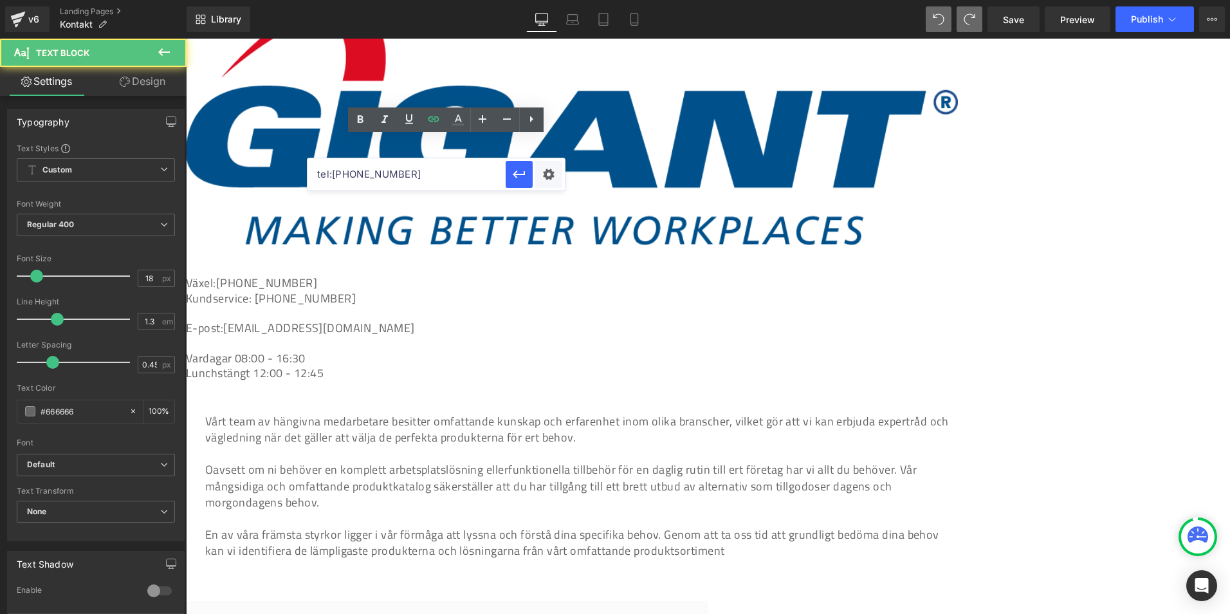
click at [441, 336] on p at bounding box center [572, 343] width 772 height 15
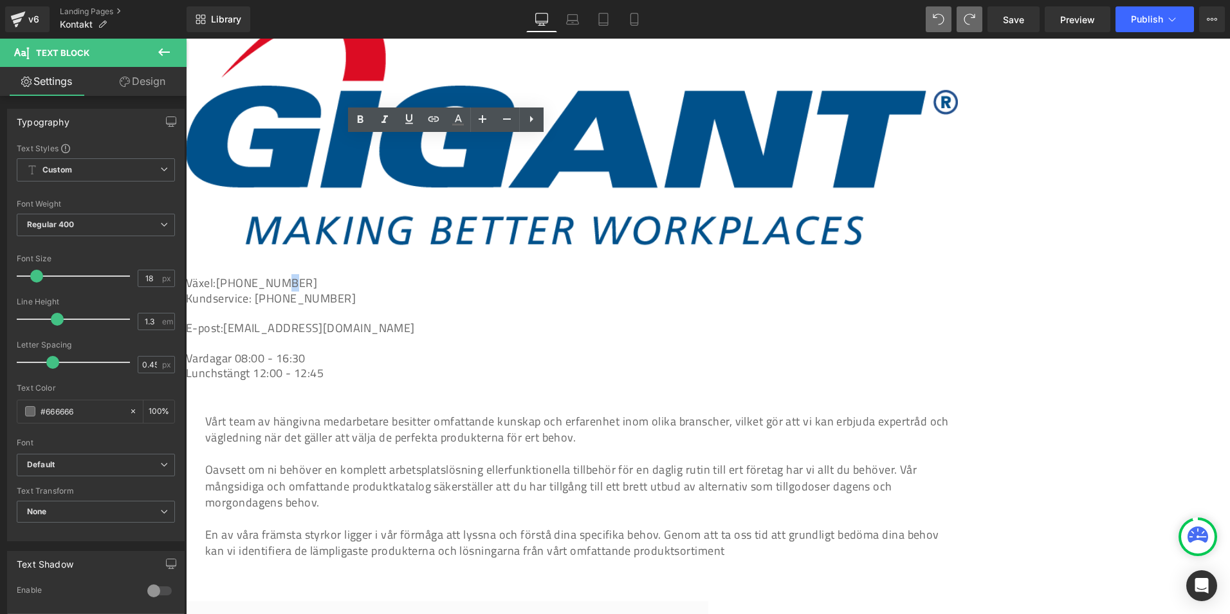
click at [317, 274] on link "[PHONE_NUMBER]" at bounding box center [266, 282] width 101 height 17
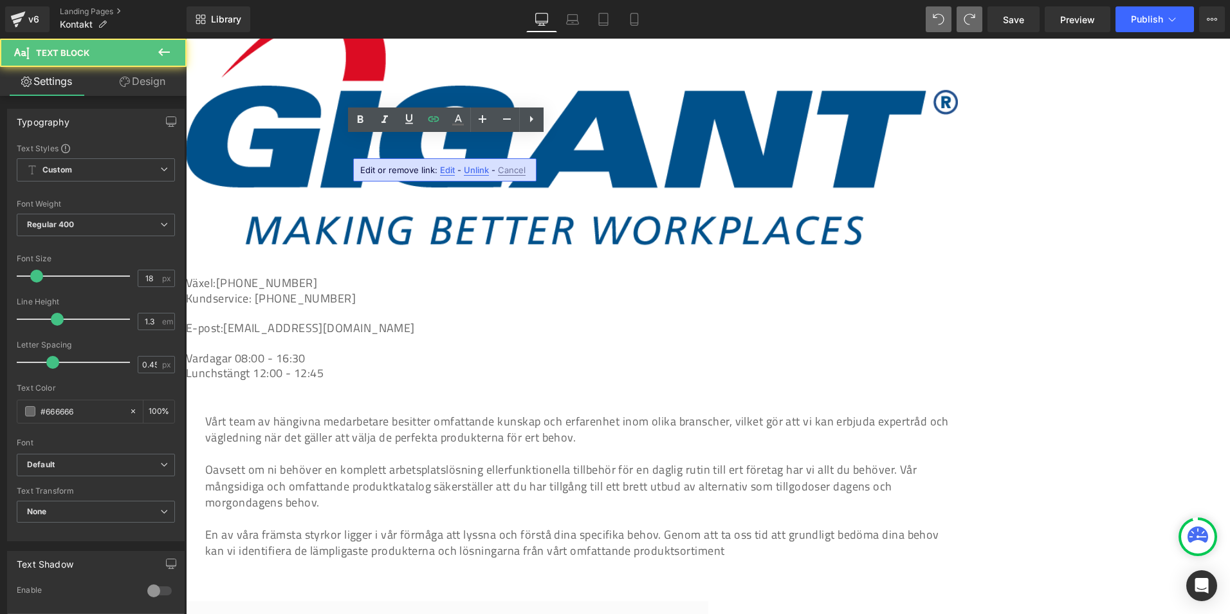
click at [387, 336] on p at bounding box center [572, 343] width 772 height 15
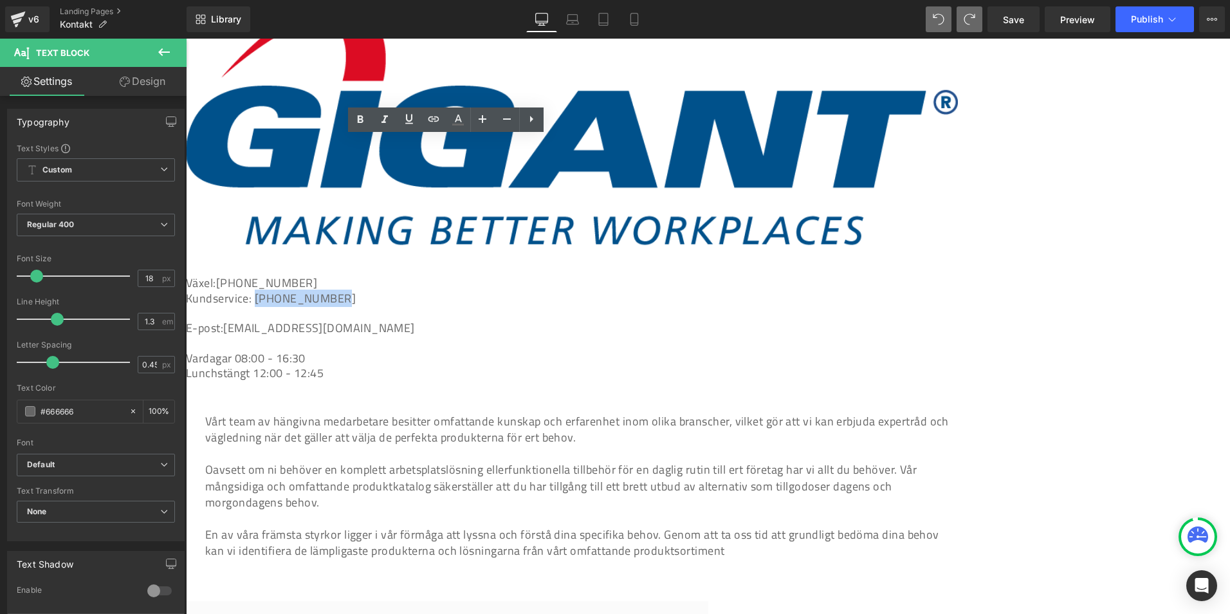
drag, startPoint x: 479, startPoint y: 157, endPoint x: 396, endPoint y: 161, distance: 83.7
click at [396, 291] on p "Kundservice: 0322-60 68 50" at bounding box center [572, 298] width 772 height 15
click at [424, 113] on link at bounding box center [433, 119] width 24 height 24
click at [381, 190] on input "tel:0322606800" at bounding box center [407, 190] width 198 height 32
paste input "tel:0322606850"
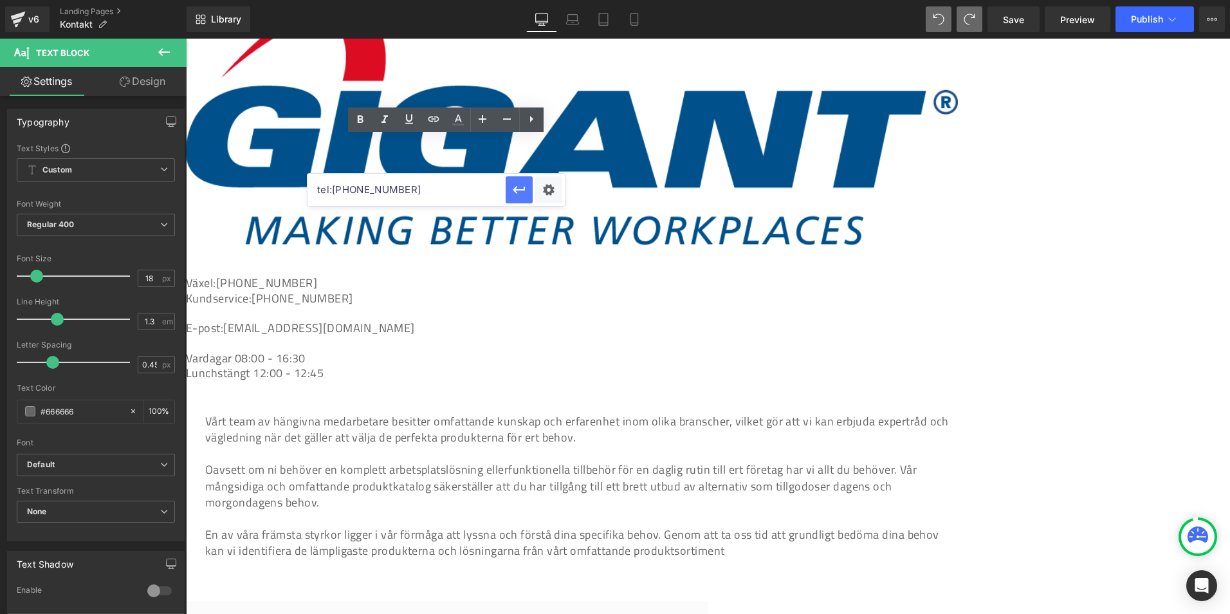
type input "tel:0322606850"
click at [524, 189] on icon "button" at bounding box center [519, 190] width 12 height 8
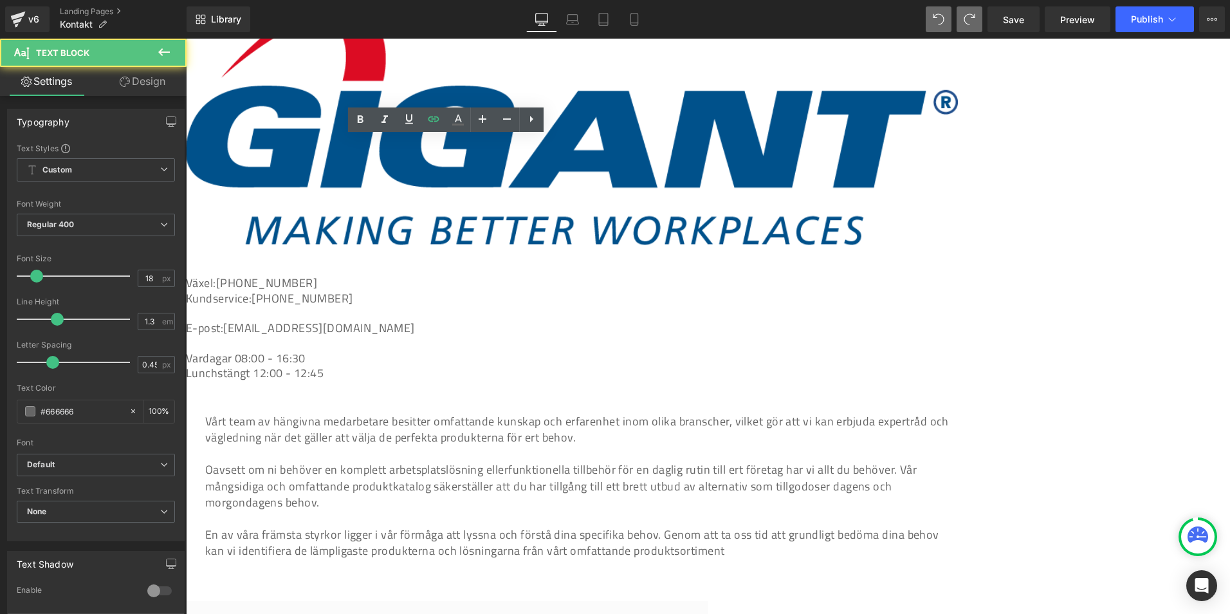
click at [445, 306] on p at bounding box center [572, 313] width 772 height 15
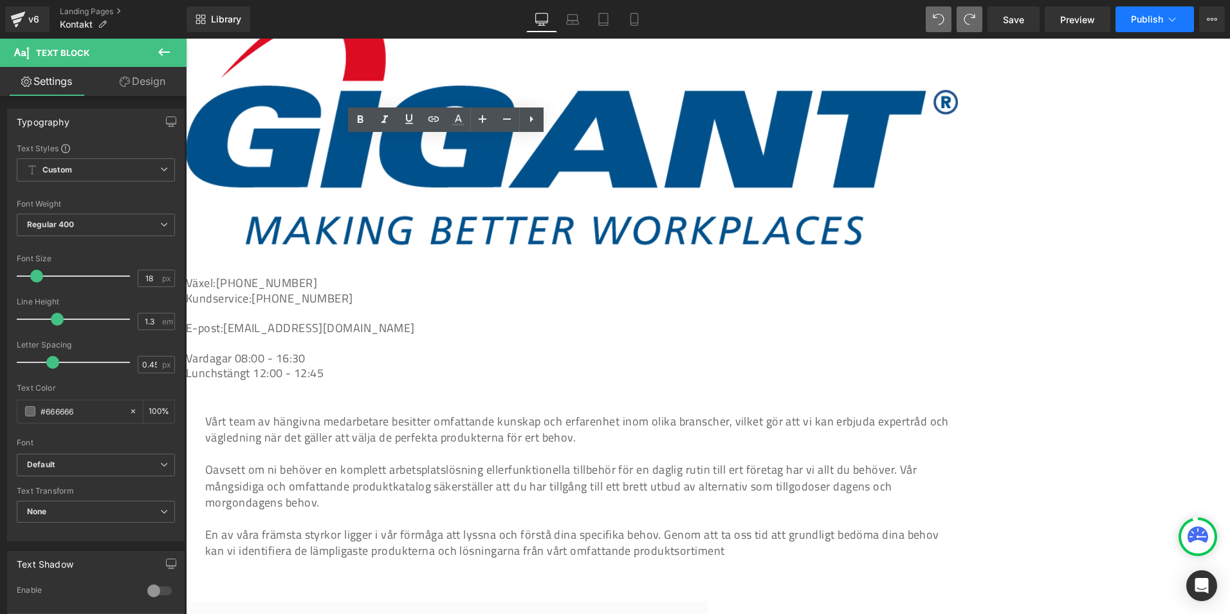
click at [1142, 25] on button "Publish" at bounding box center [1155, 19] width 78 height 26
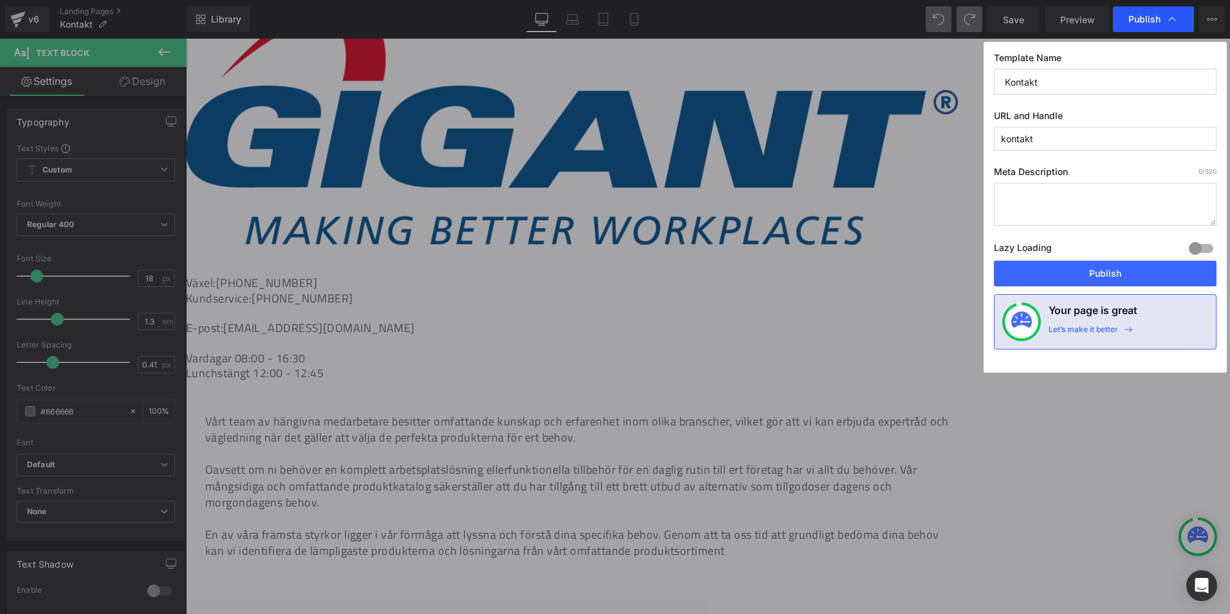
click at [1145, 23] on span "Publish" at bounding box center [1144, 20] width 32 height 12
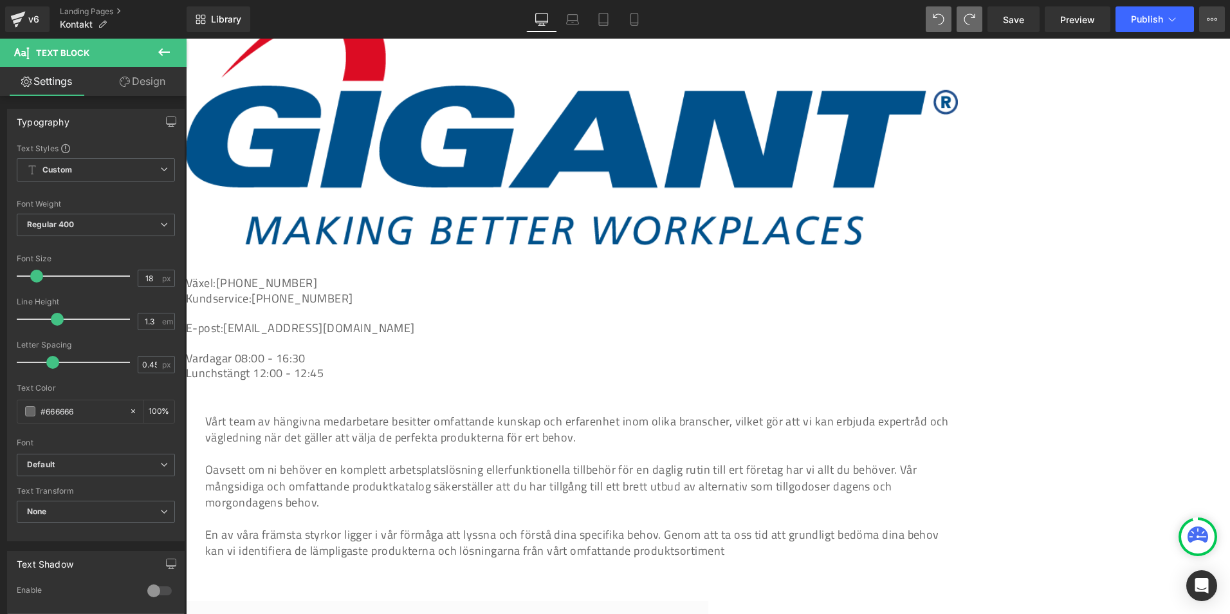
click at [1209, 21] on icon at bounding box center [1208, 19] width 3 height 3
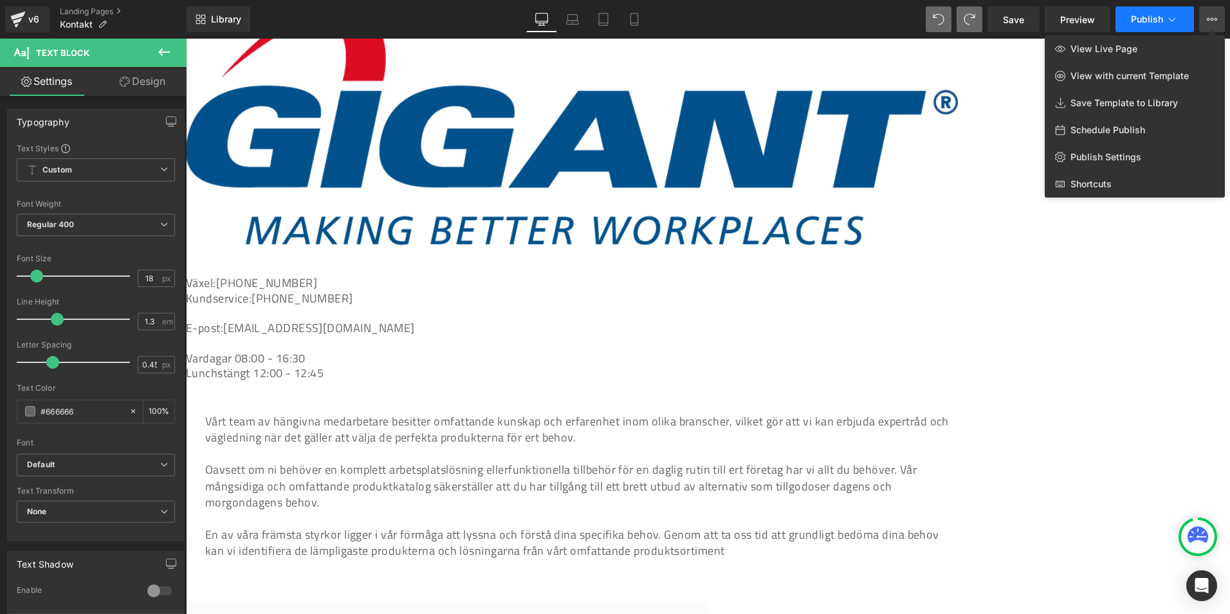
click at [1188, 20] on button "Publish" at bounding box center [1155, 19] width 78 height 26
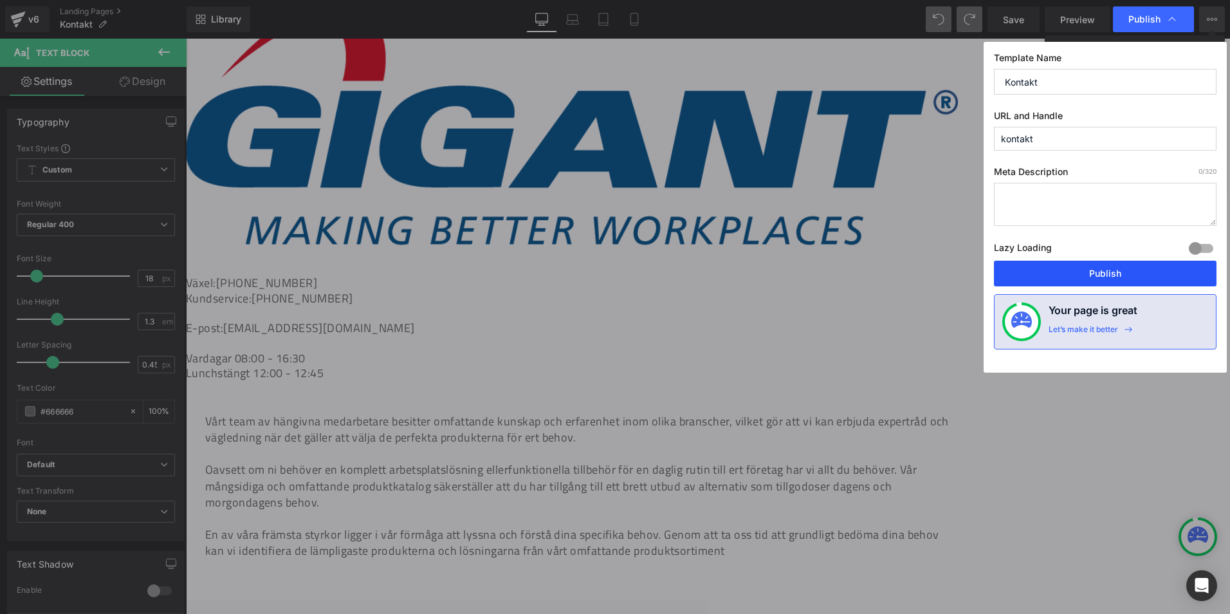
click at [1120, 262] on button "Publish" at bounding box center [1105, 274] width 223 height 26
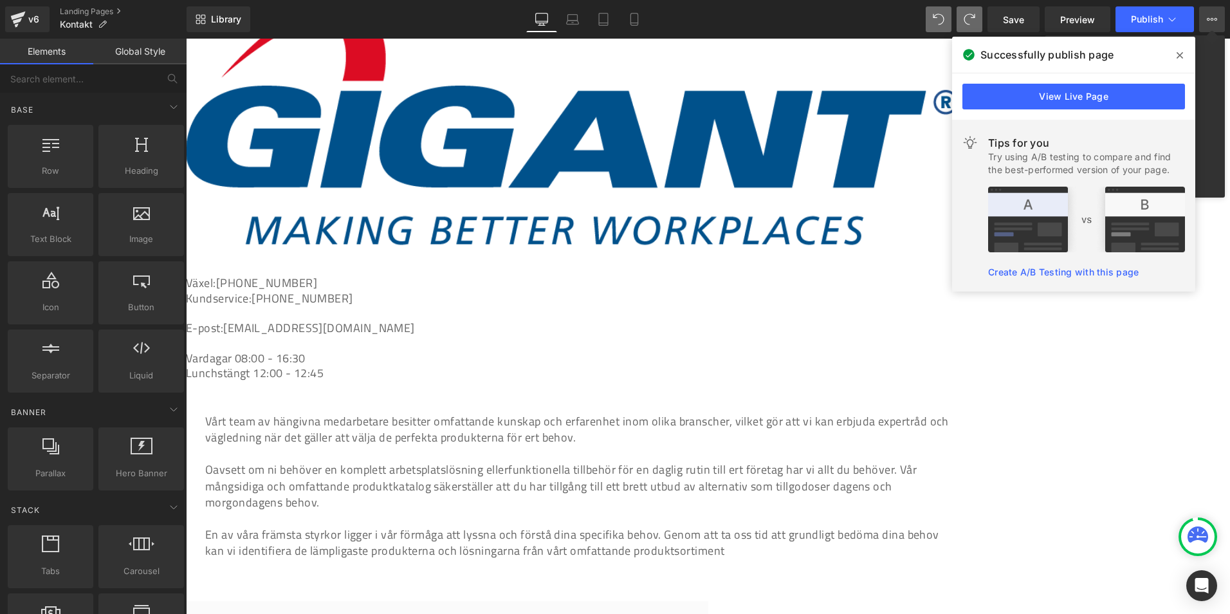
click at [904, 318] on div at bounding box center [708, 326] width 1044 height 575
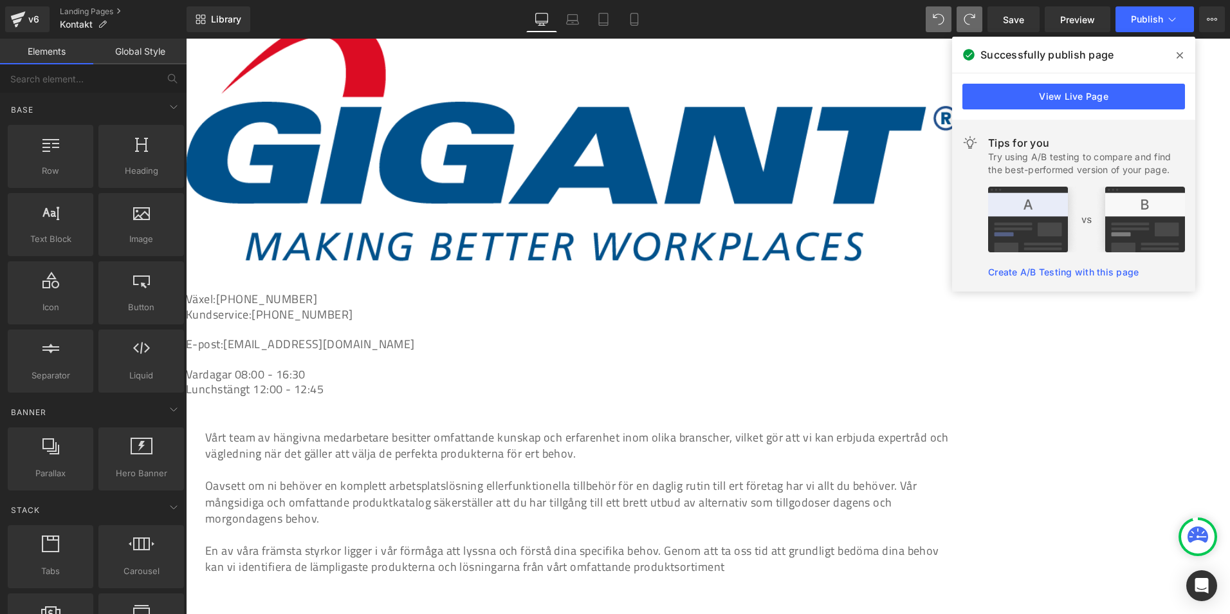
scroll to position [322, 0]
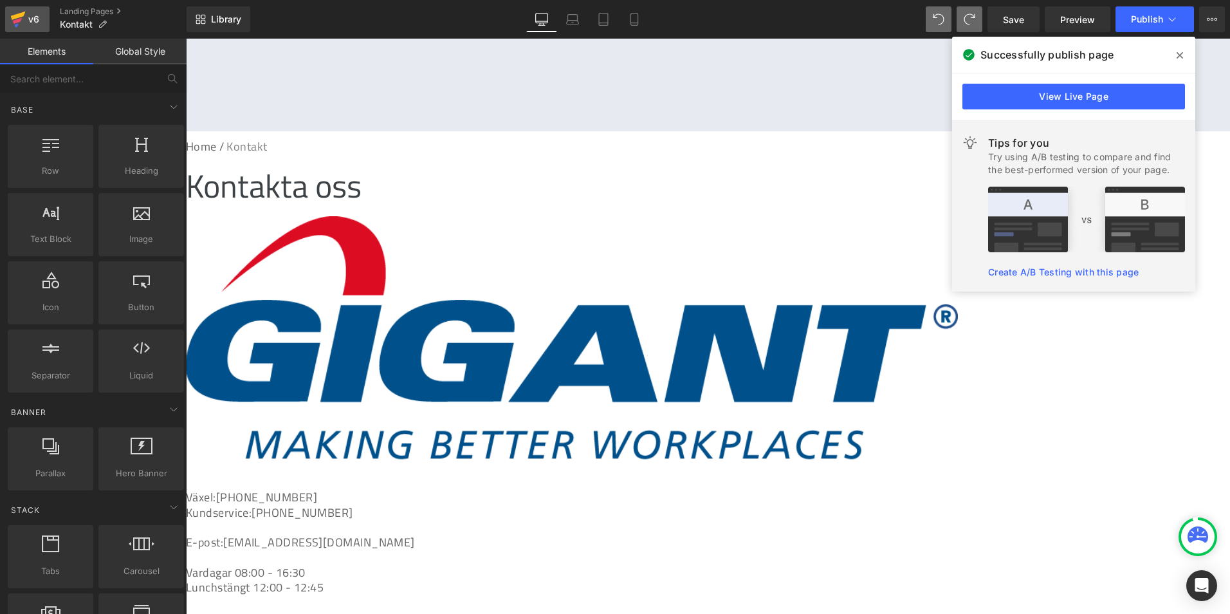
click at [19, 8] on icon at bounding box center [17, 19] width 15 height 32
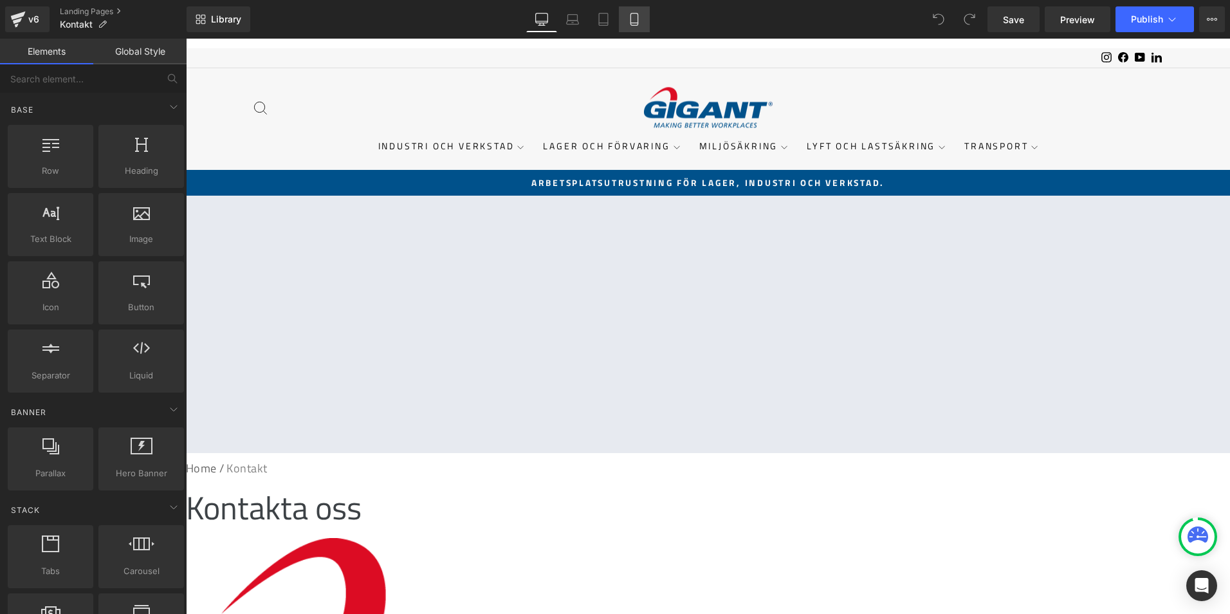
click at [632, 20] on icon at bounding box center [634, 19] width 13 height 13
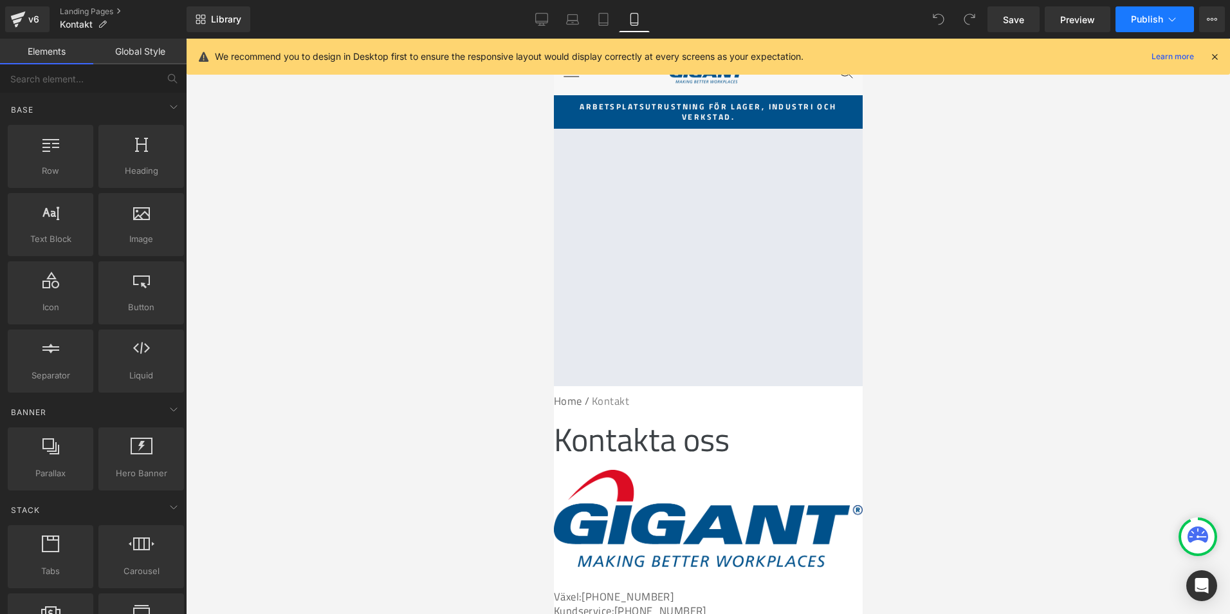
click at [1178, 19] on icon at bounding box center [1172, 19] width 13 height 13
click at [1210, 18] on icon at bounding box center [1212, 19] width 10 height 10
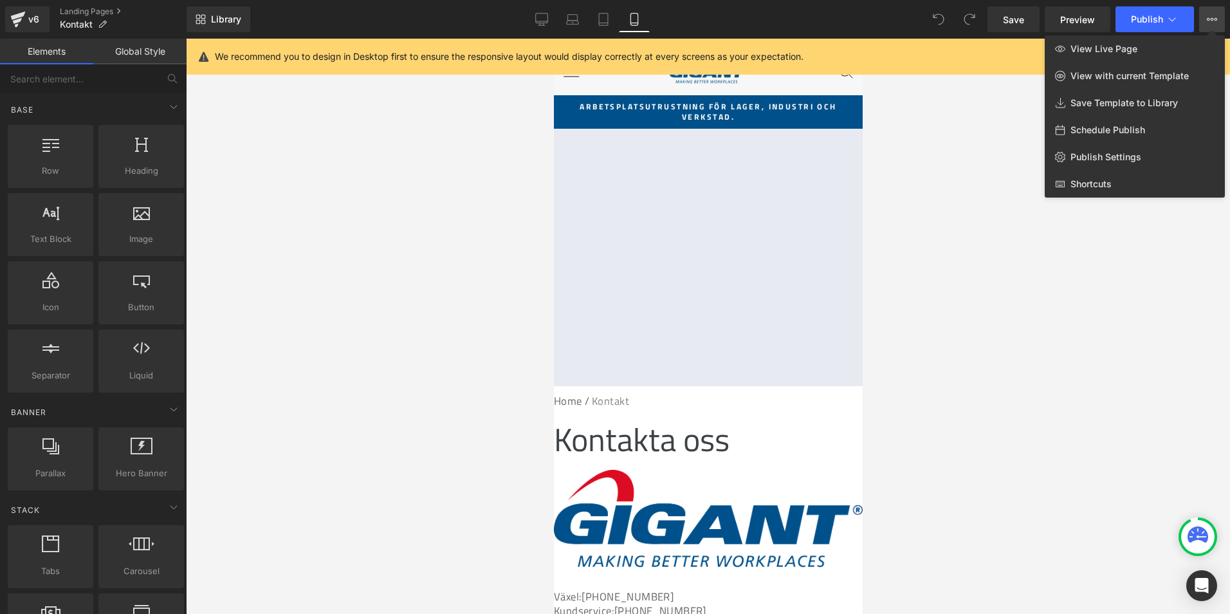
click at [1206, 23] on button "View Live Page View with current Template Save Template to Library Schedule Pub…" at bounding box center [1212, 19] width 26 height 26
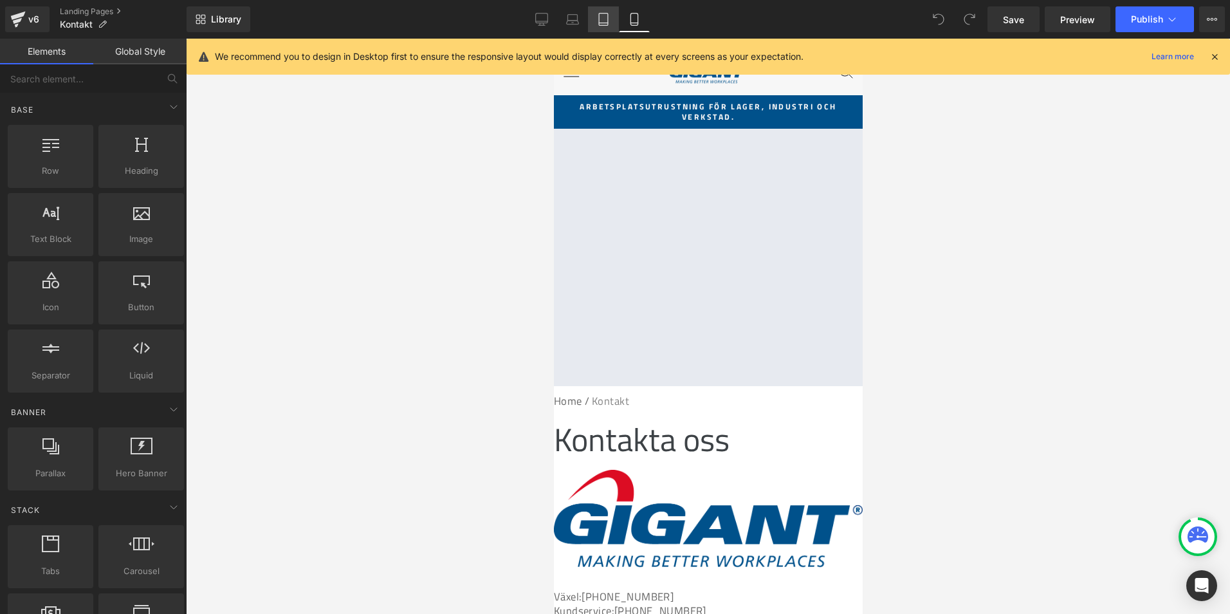
click at [605, 17] on icon at bounding box center [603, 19] width 13 height 13
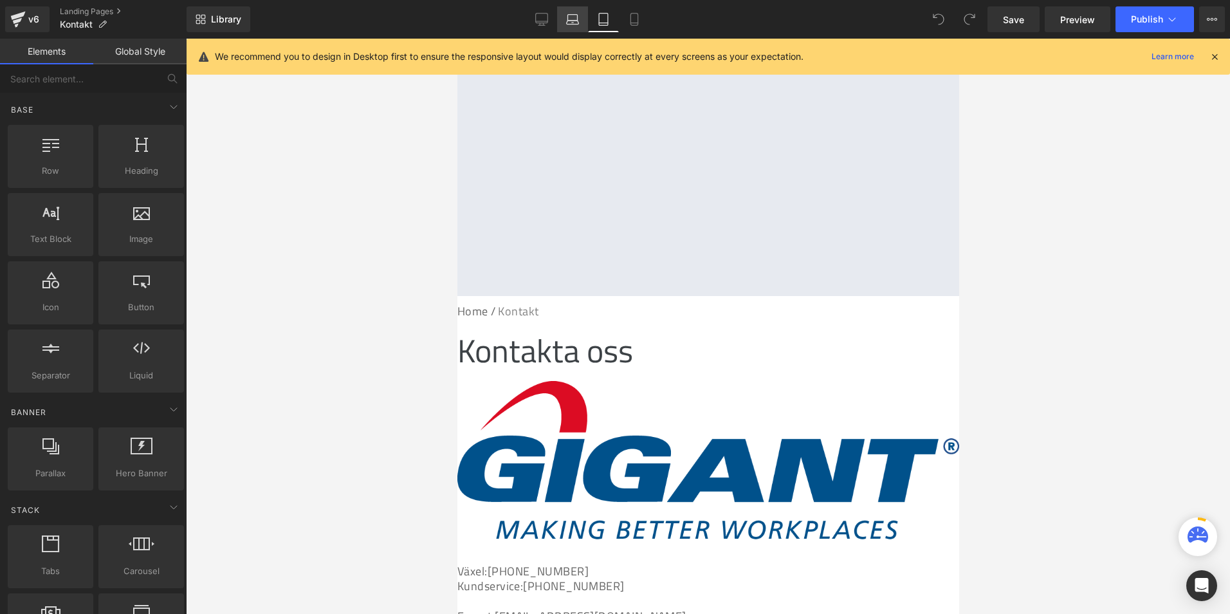
click at [578, 21] on icon at bounding box center [572, 19] width 13 height 13
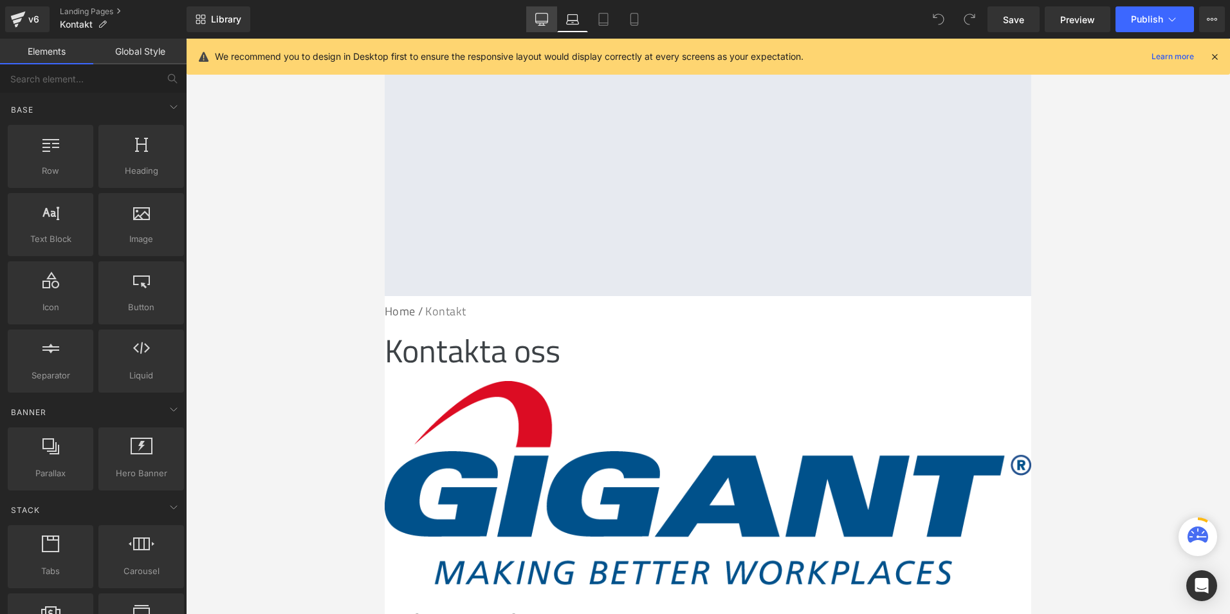
click at [553, 22] on link "Desktop" at bounding box center [541, 19] width 31 height 26
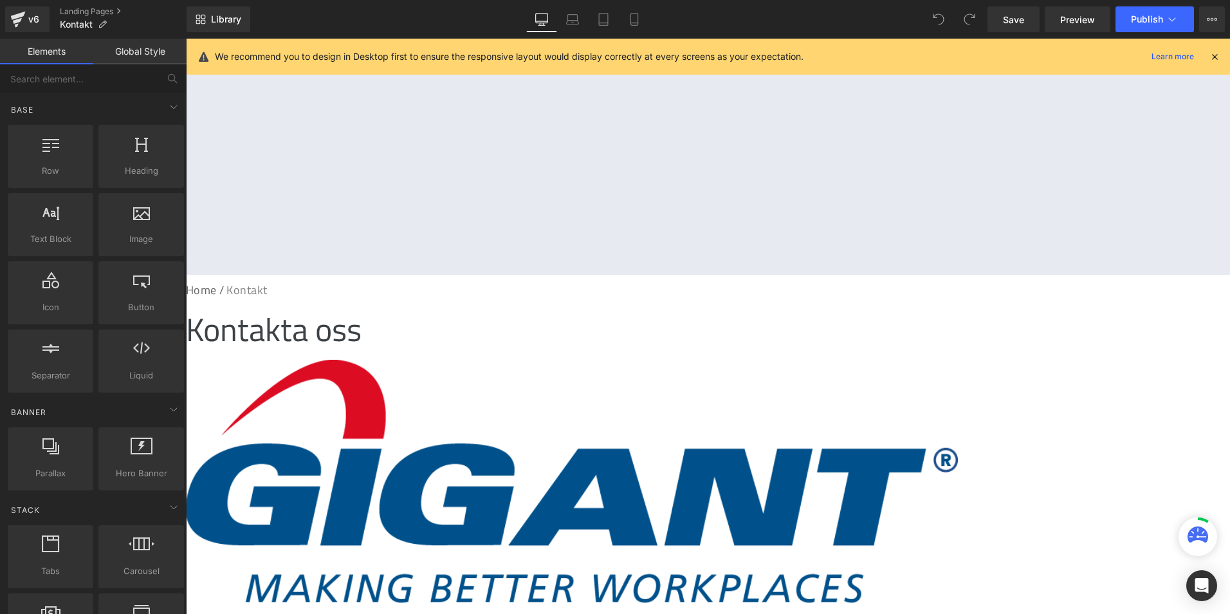
scroll to position [157, 0]
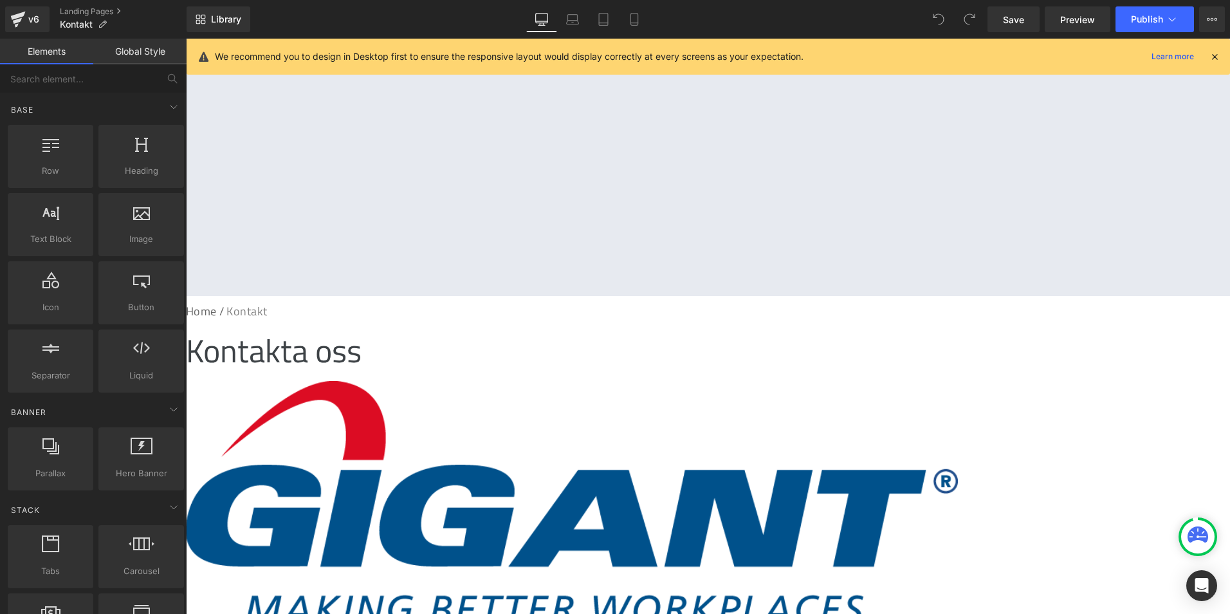
drag, startPoint x: 1209, startPoint y: 51, endPoint x: 1023, endPoint y: 13, distance: 190.5
click at [1209, 51] on icon at bounding box center [1215, 57] width 12 height 12
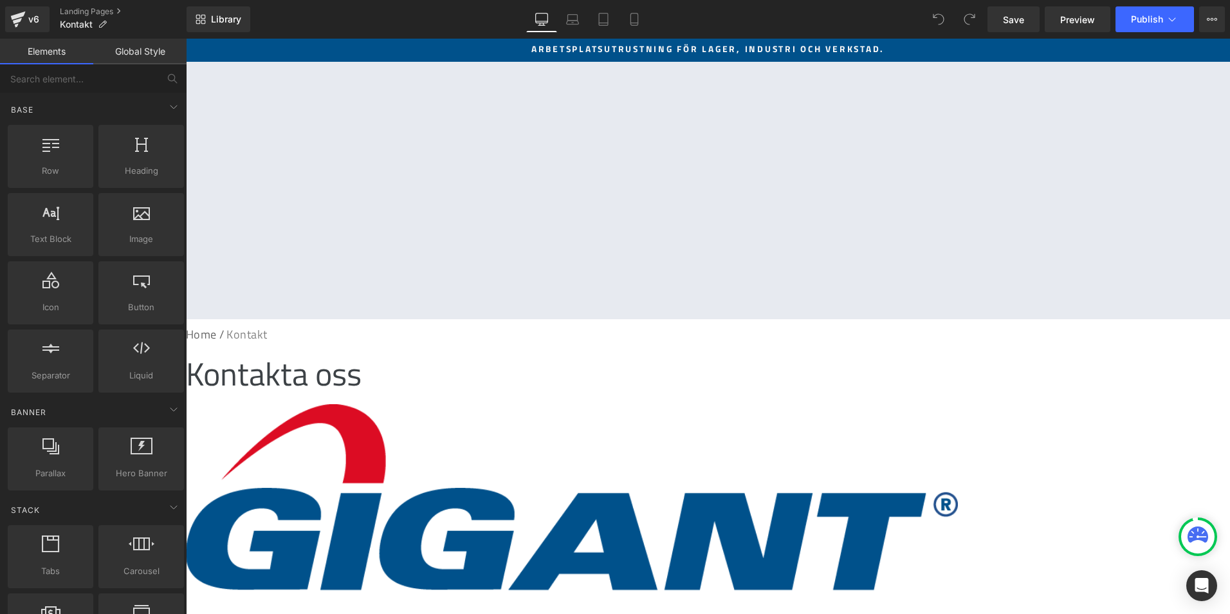
scroll to position [214, 0]
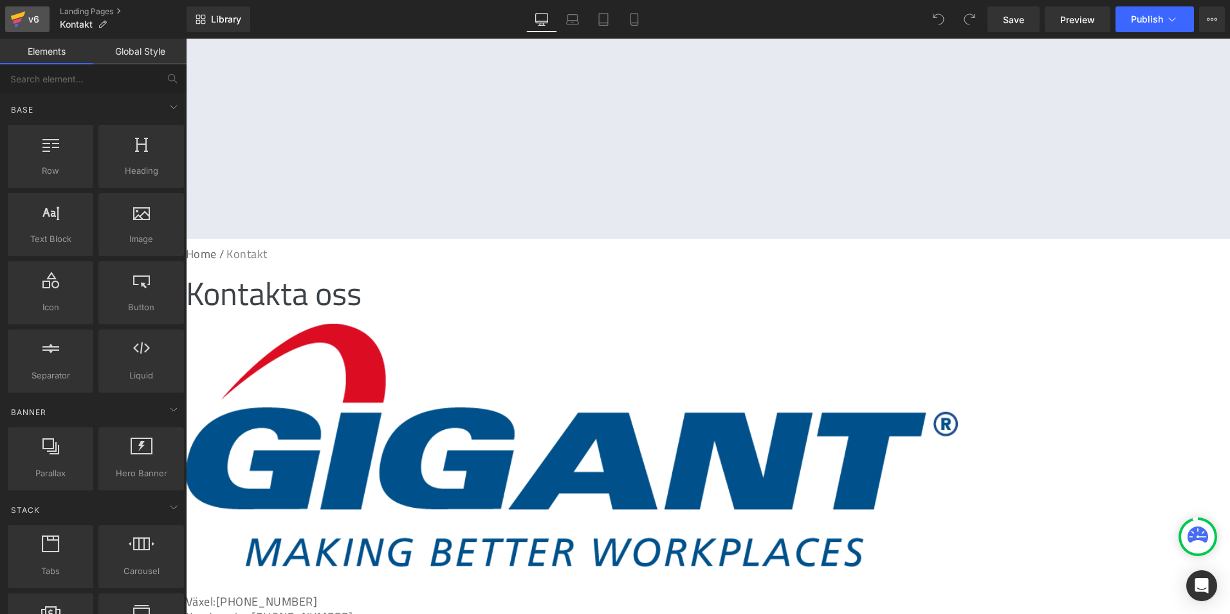
click at [26, 13] on div "v6" at bounding box center [34, 19] width 16 height 17
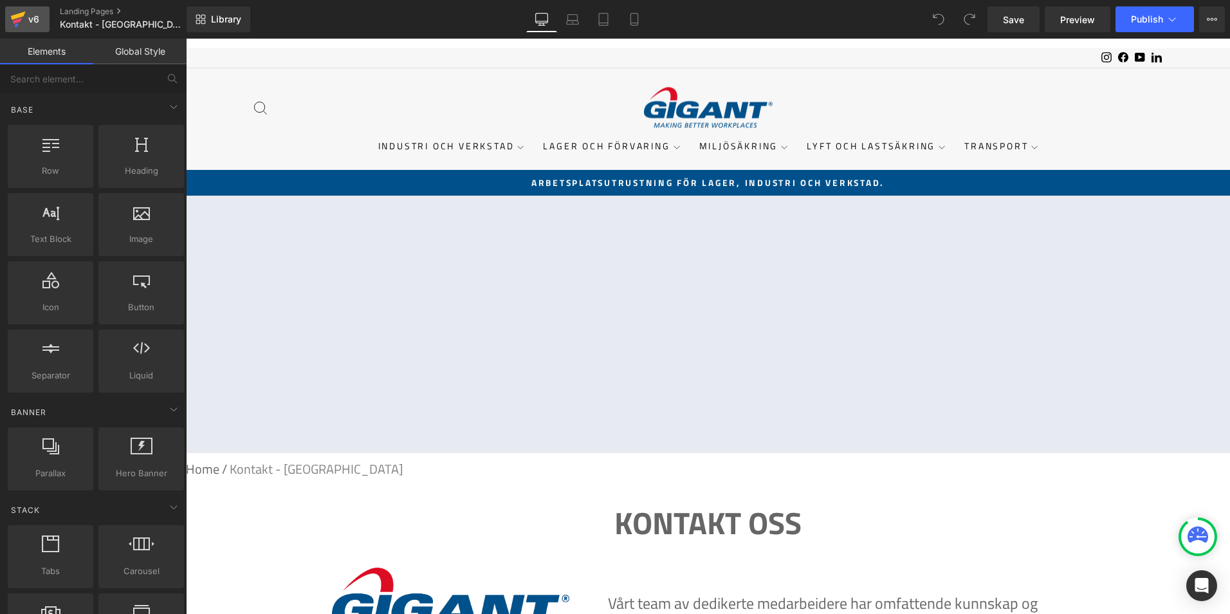
click at [39, 12] on div "v6" at bounding box center [34, 19] width 16 height 17
